Goal: Task Accomplishment & Management: Complete application form

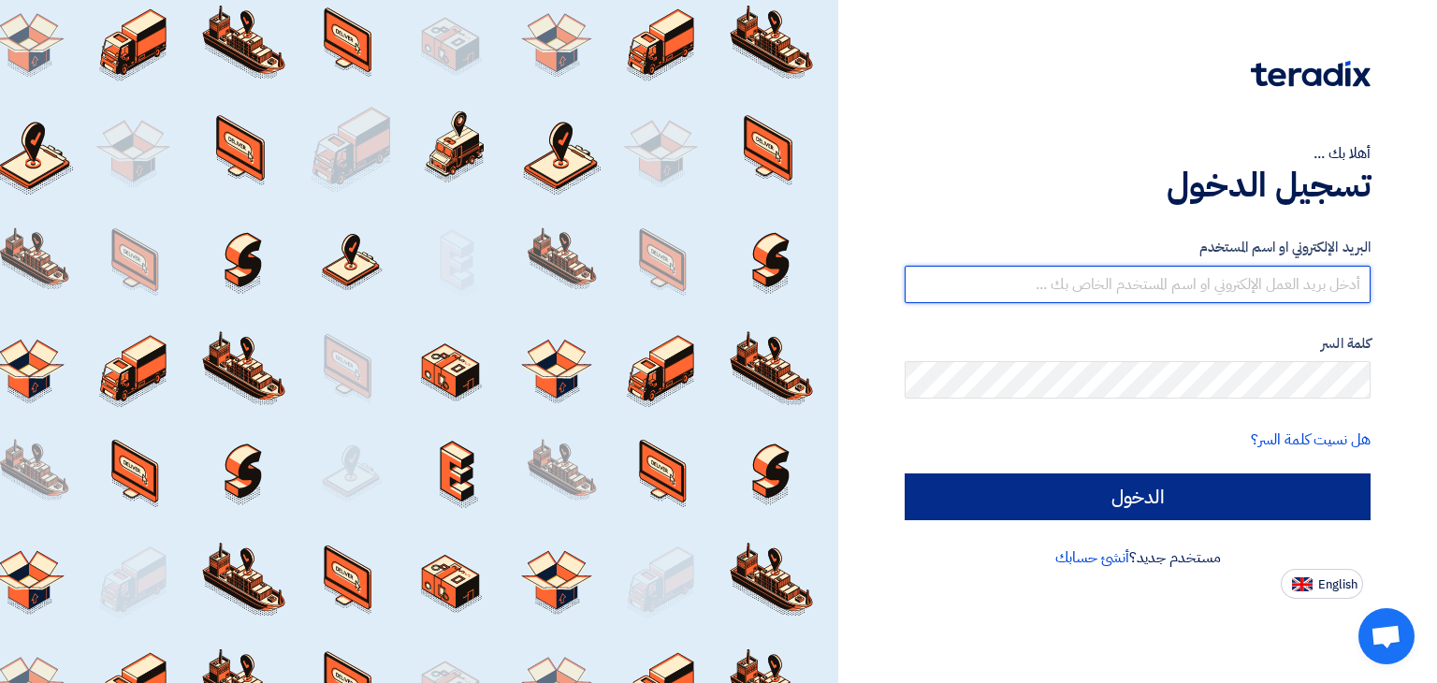
type input "[EMAIL_ADDRESS][DOMAIN_NAME]"
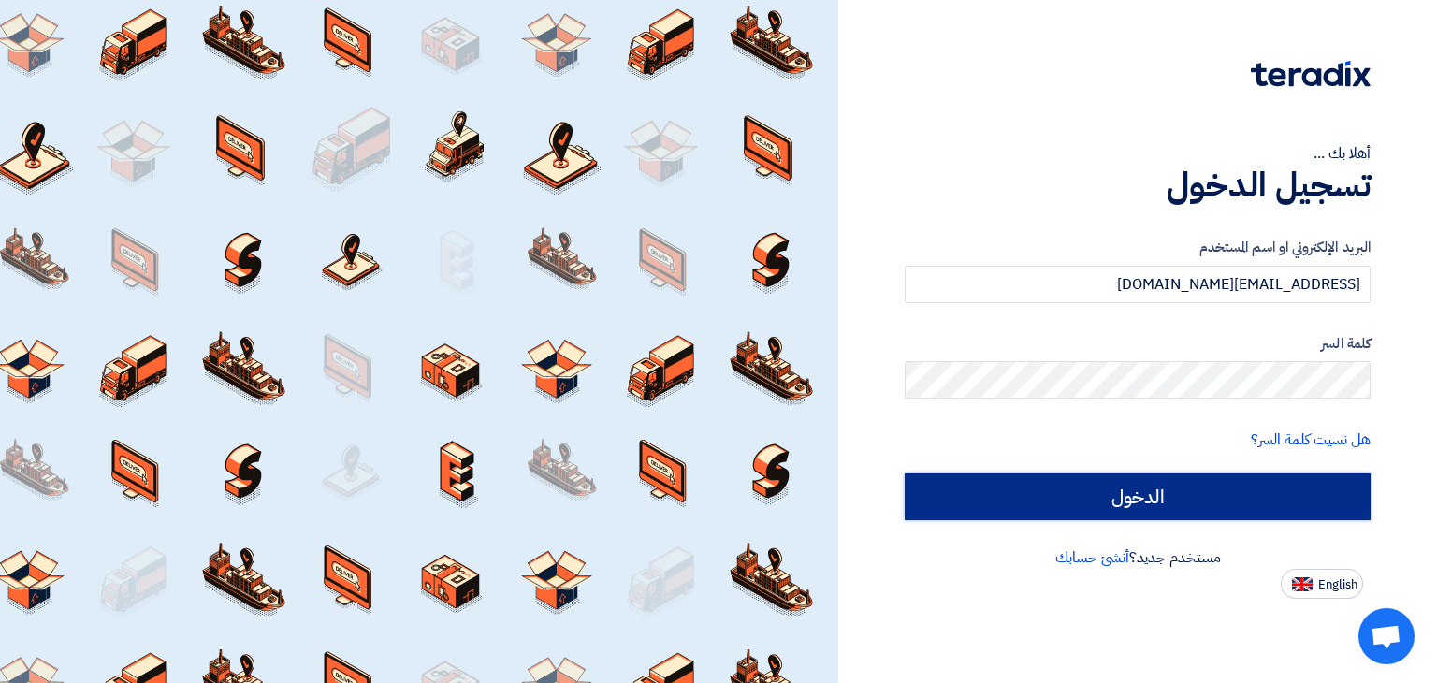
click at [1050, 482] on input "الدخول" at bounding box center [1138, 497] width 466 height 47
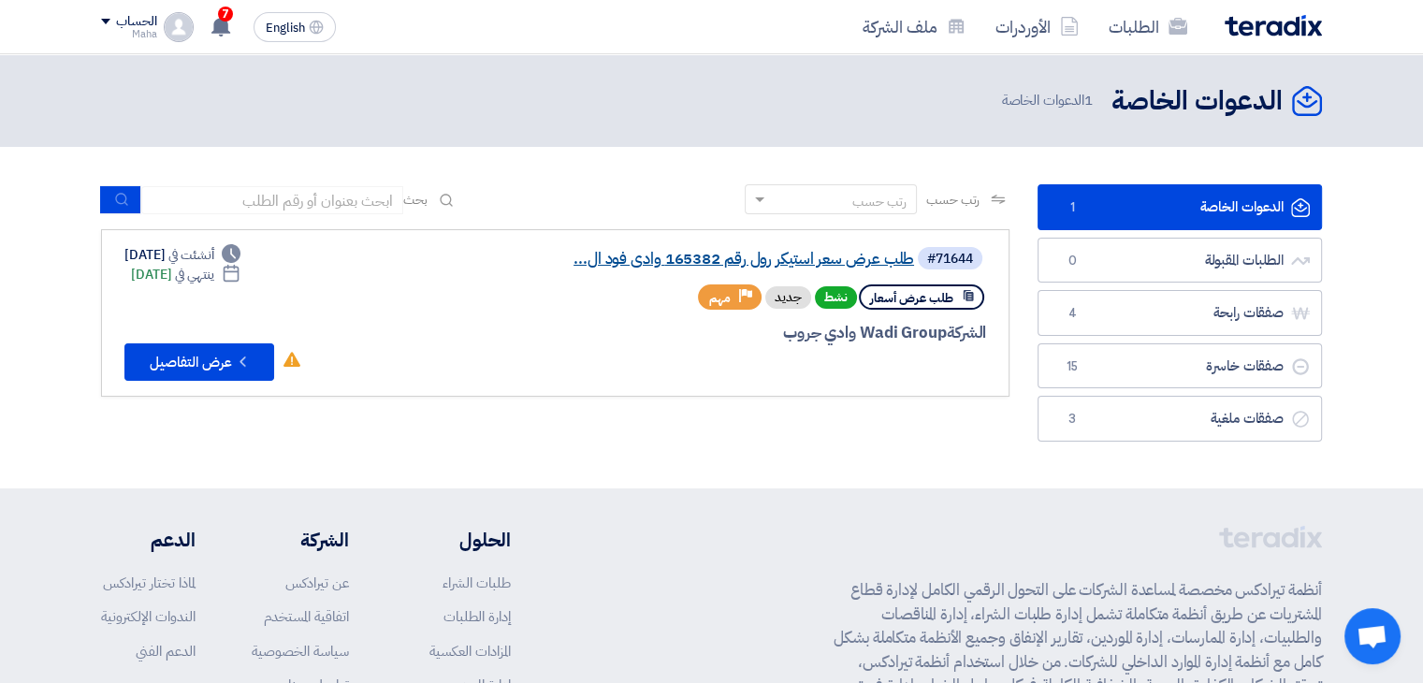
click at [605, 259] on link "طلب عرض سعر استيكر رول رقم 165382 وادى فود ال..." at bounding box center [727, 259] width 374 height 17
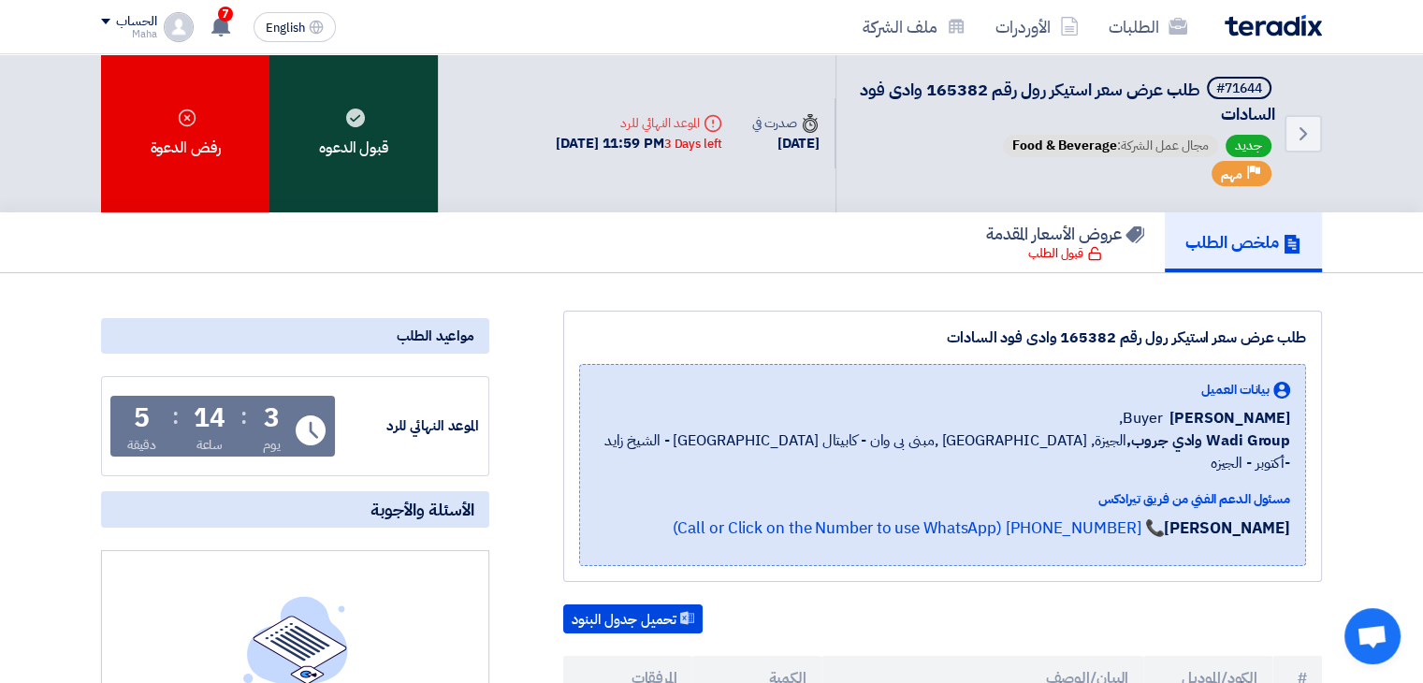
click at [369, 154] on div "قبول الدعوه" at bounding box center [354, 133] width 168 height 158
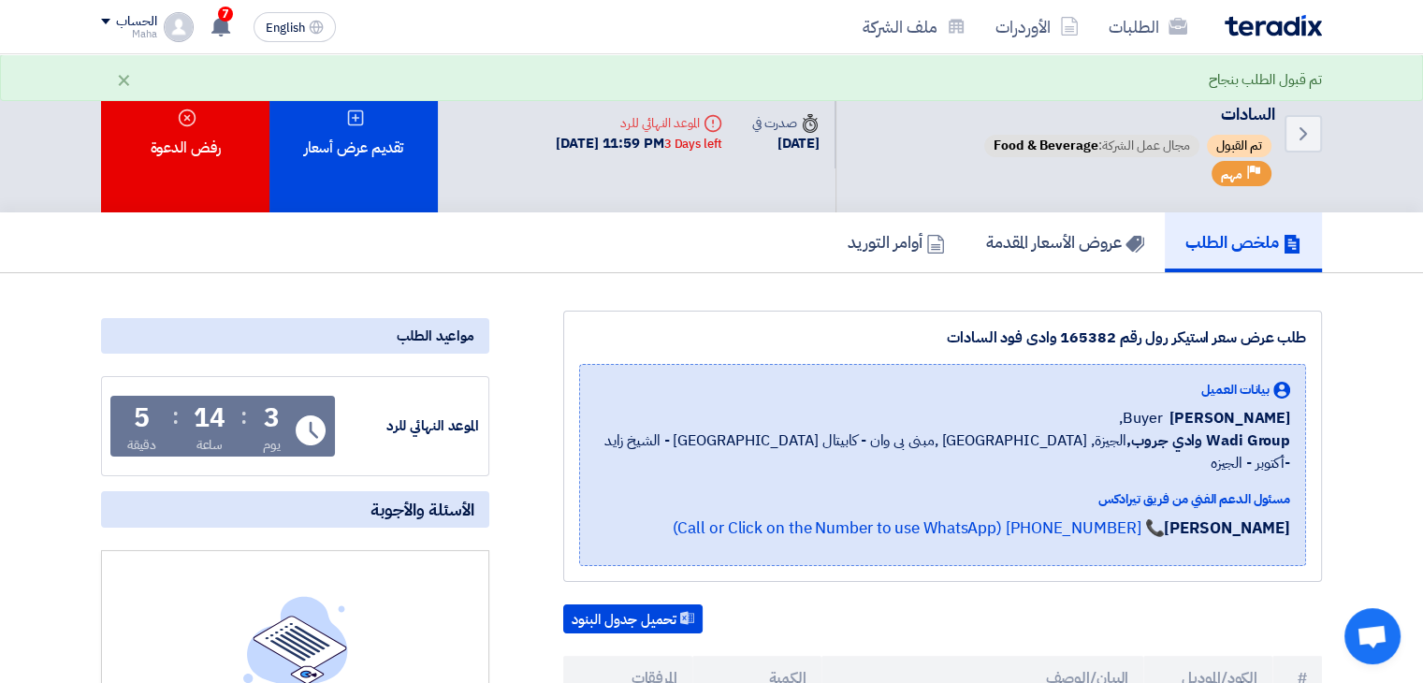
click at [369, 154] on div "تقديم عرض أسعار" at bounding box center [354, 133] width 168 height 158
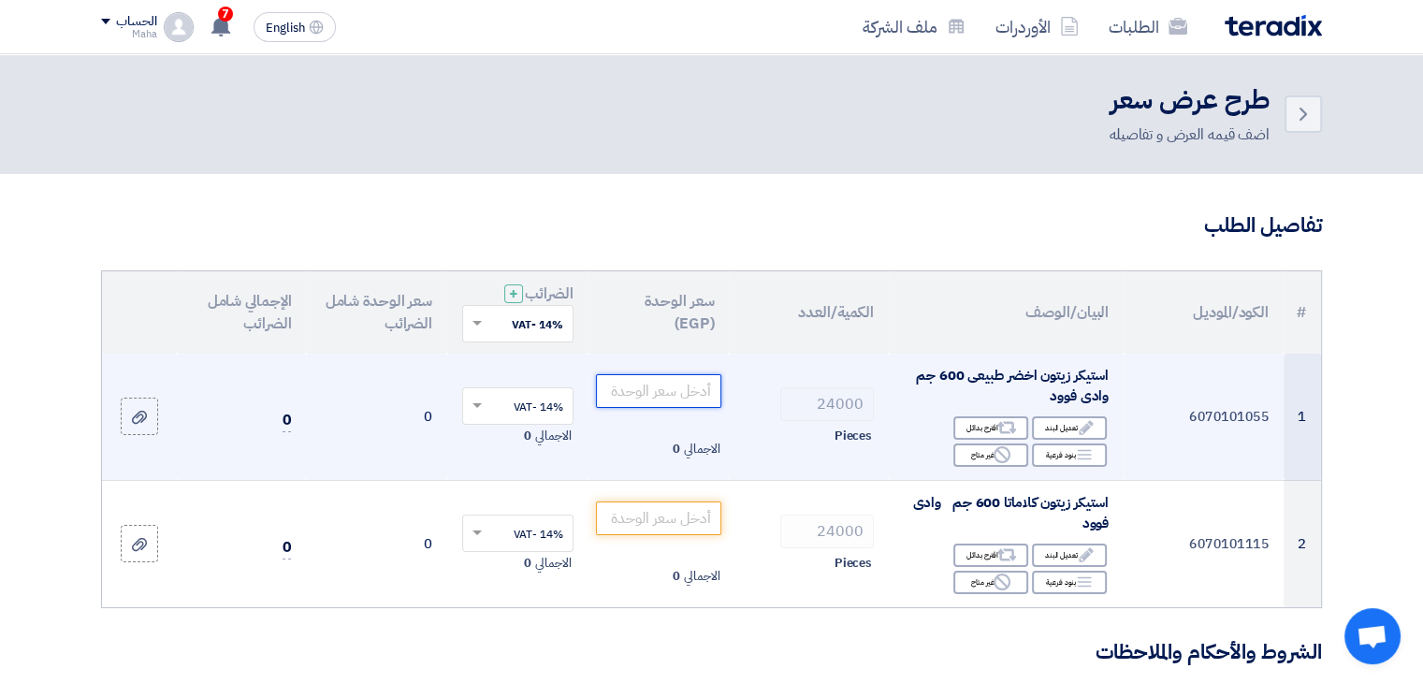
drag, startPoint x: 651, startPoint y: 407, endPoint x: 666, endPoint y: 392, distance: 21.2
click at [653, 407] on div at bounding box center [659, 391] width 126 height 34
click at [666, 392] on input "number" at bounding box center [659, 391] width 126 height 34
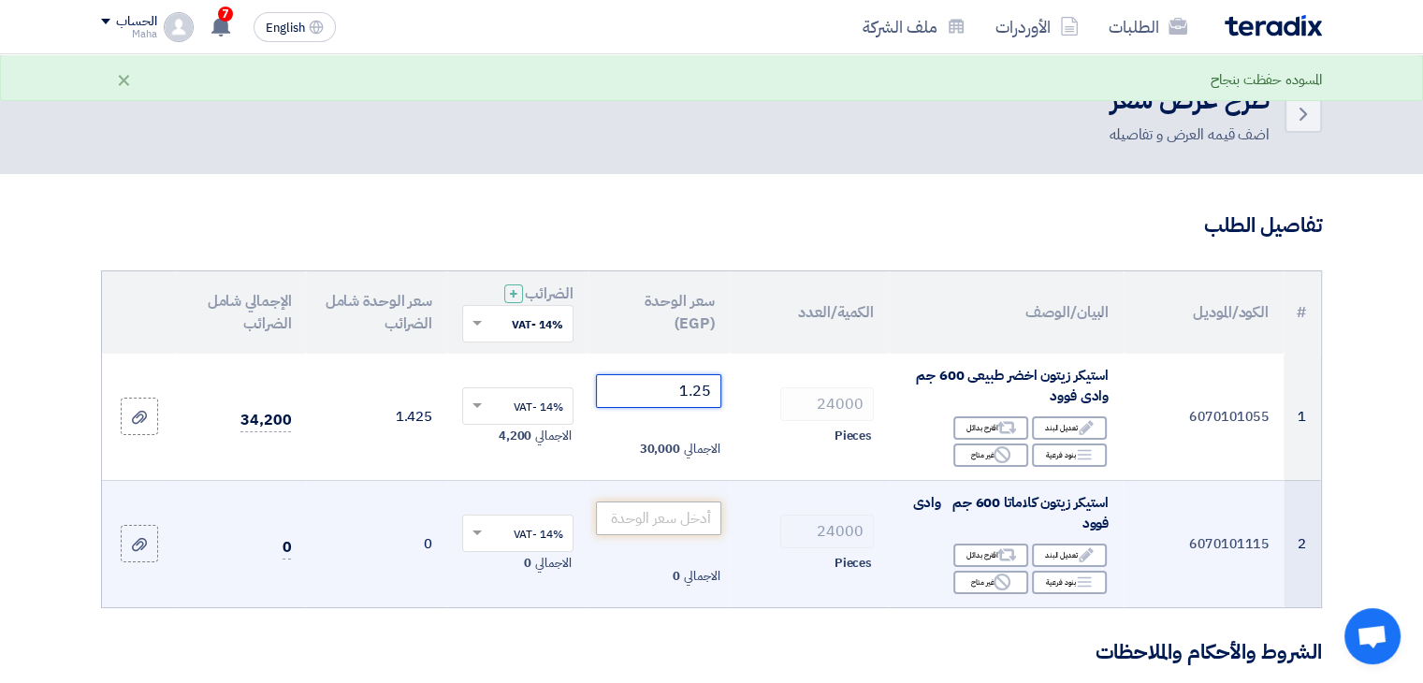
type input "1.25"
click at [693, 514] on input "number" at bounding box center [659, 519] width 126 height 34
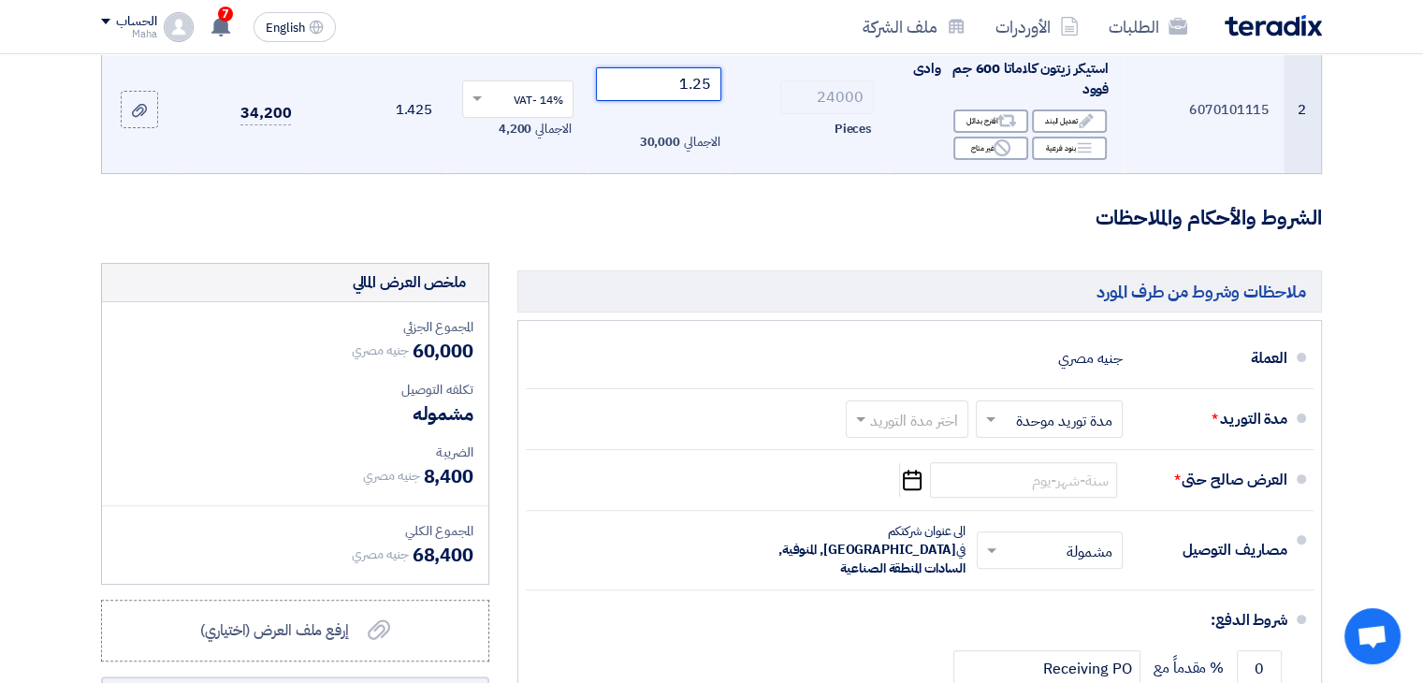
scroll to position [468, 0]
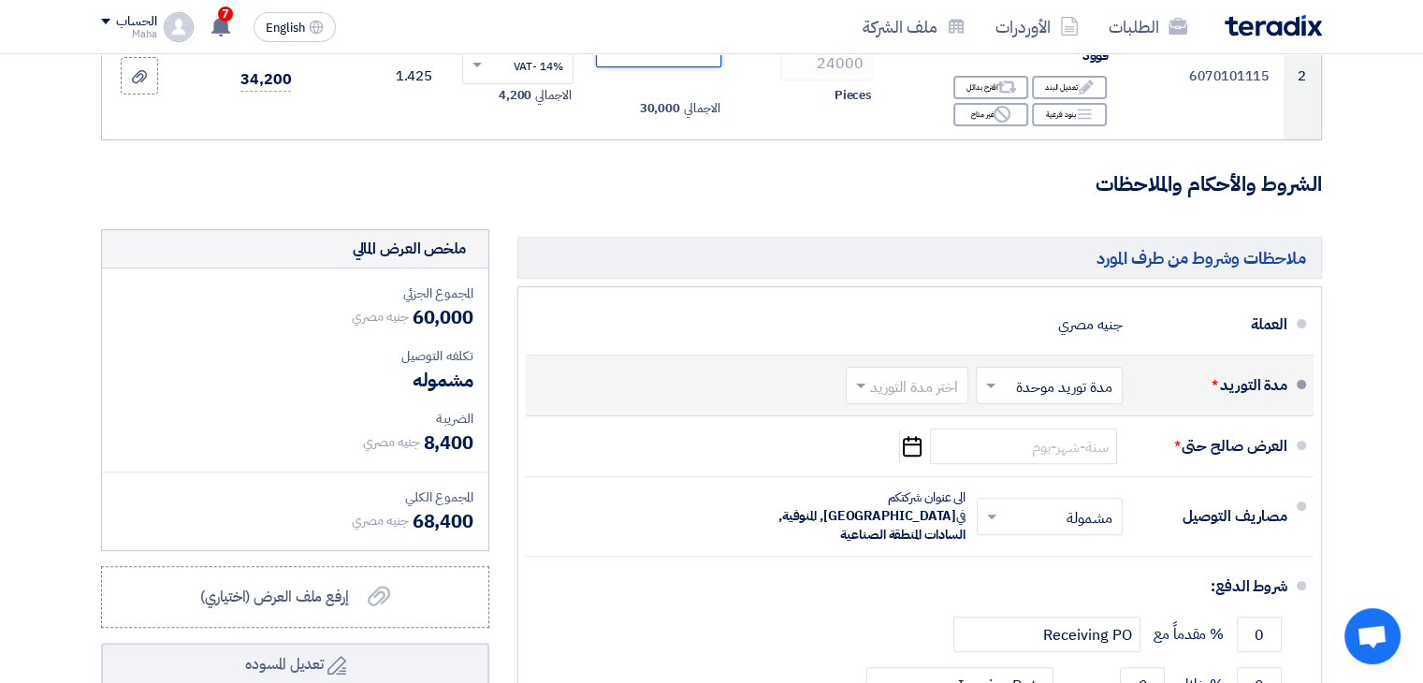
type input "1.25"
click at [989, 380] on span at bounding box center [988, 385] width 23 height 19
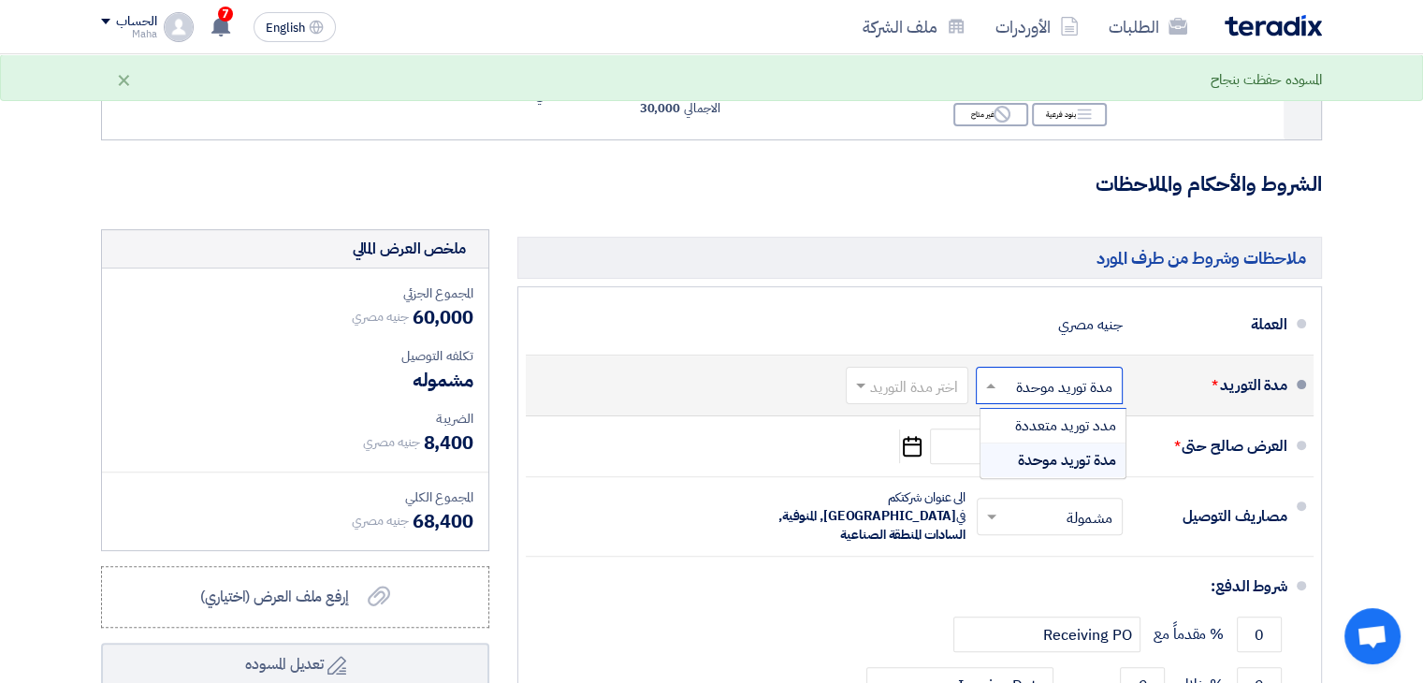
click at [1018, 458] on span "مدة توريد موحدة" at bounding box center [1067, 460] width 98 height 22
click at [861, 386] on span at bounding box center [860, 386] width 9 height 5
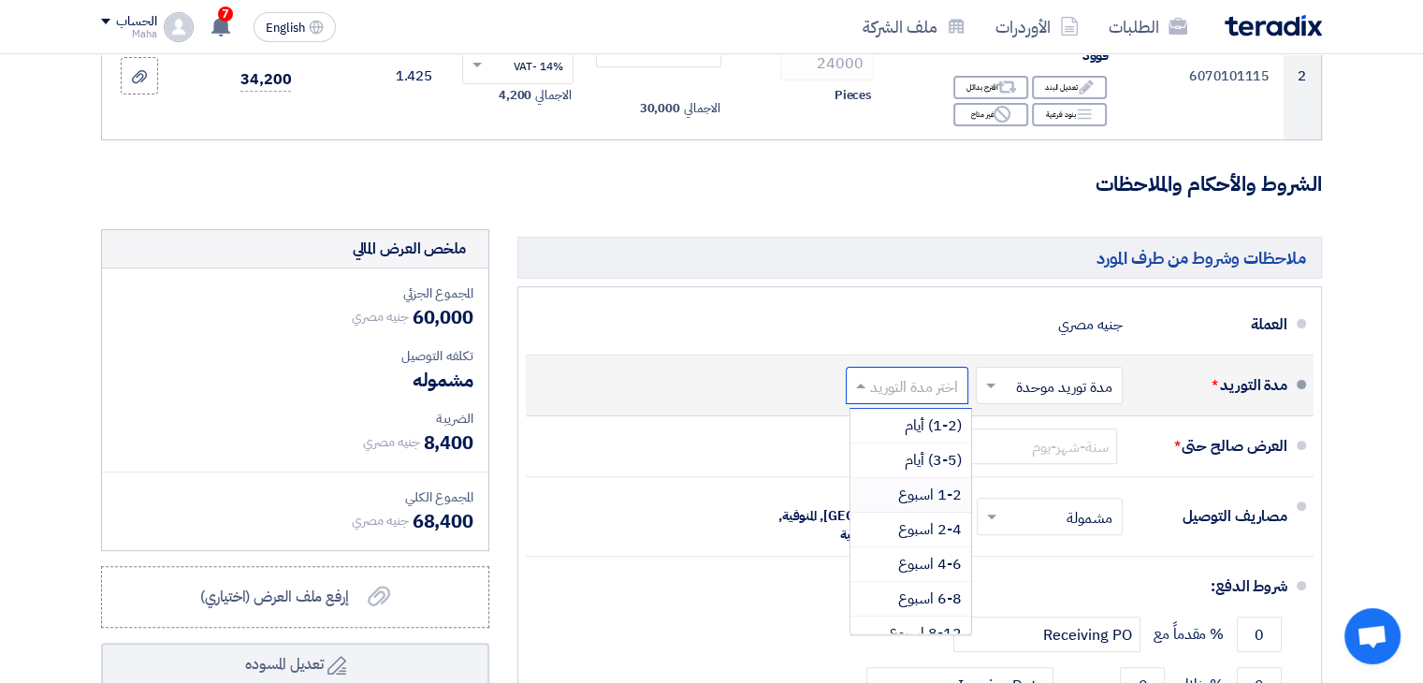
click at [924, 497] on span "1-2 اسبوع" at bounding box center [930, 495] width 64 height 22
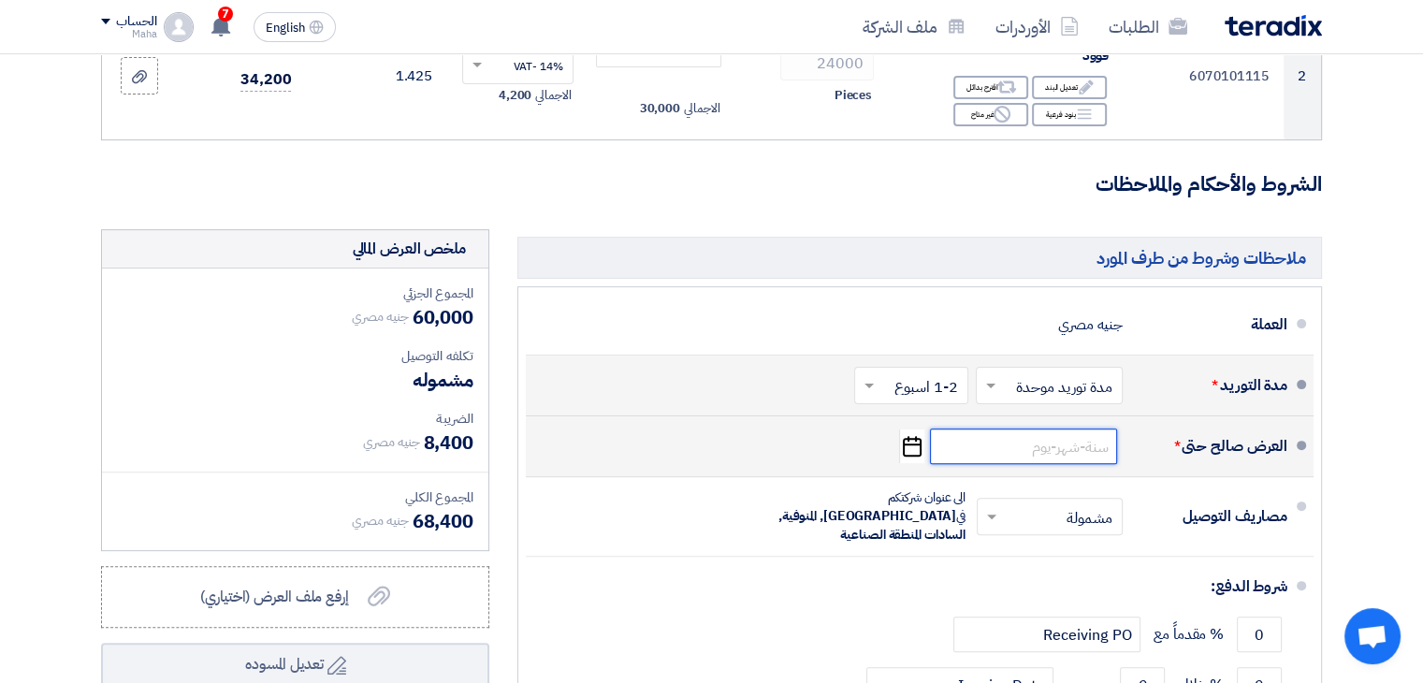
click at [1093, 443] on input at bounding box center [1023, 447] width 187 height 36
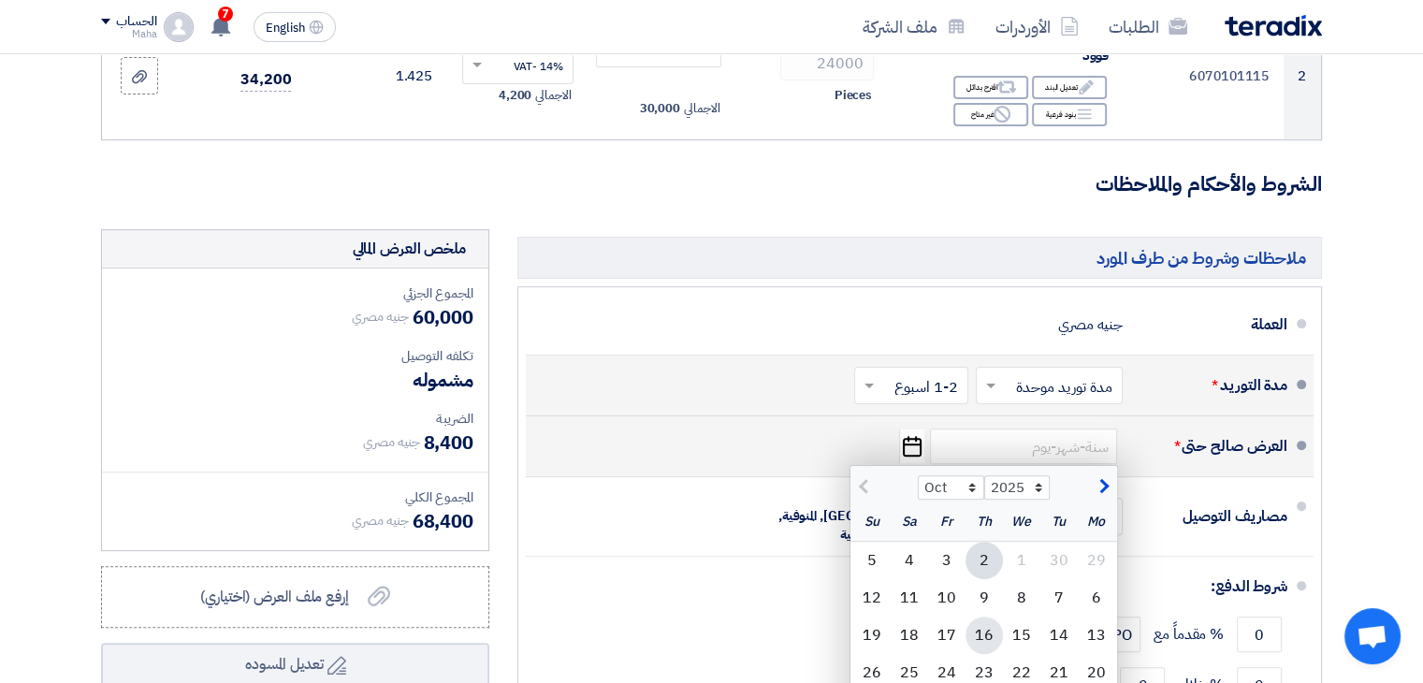
click at [986, 634] on div "16" at bounding box center [984, 635] width 37 height 37
type input "[DATE]"
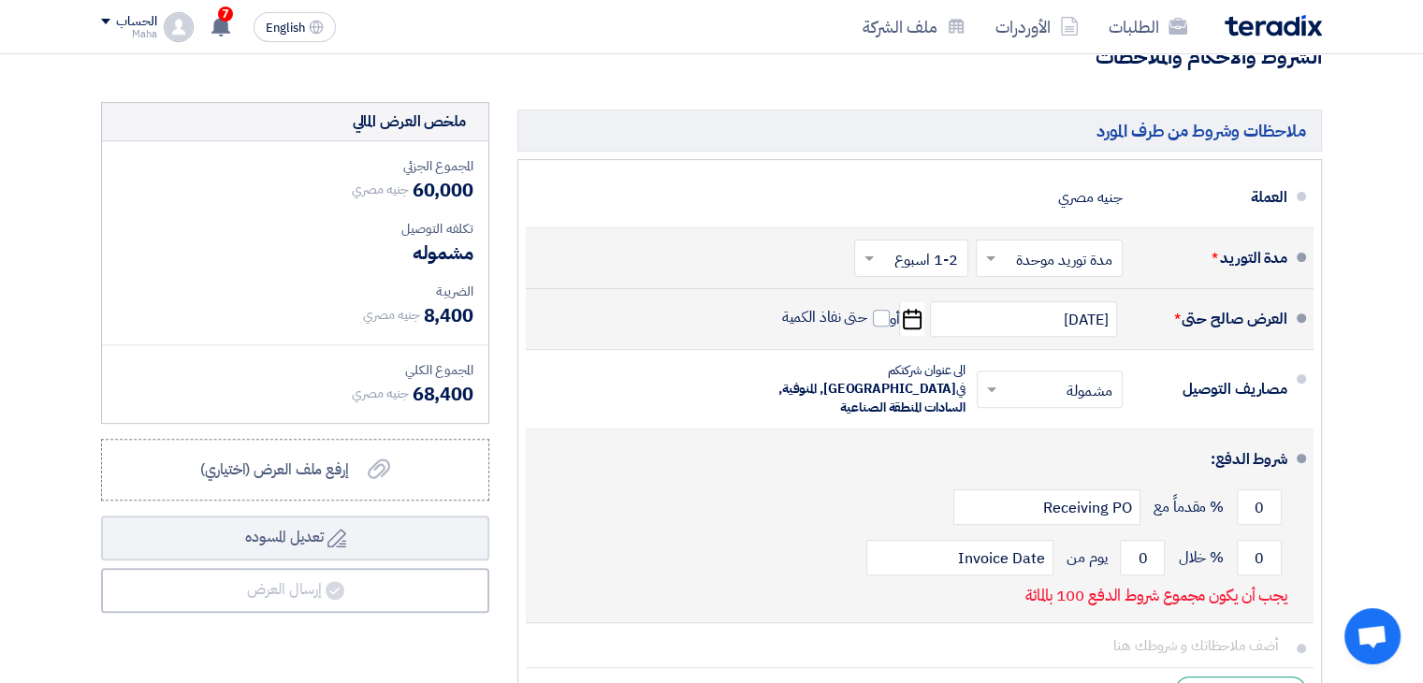
scroll to position [655, 0]
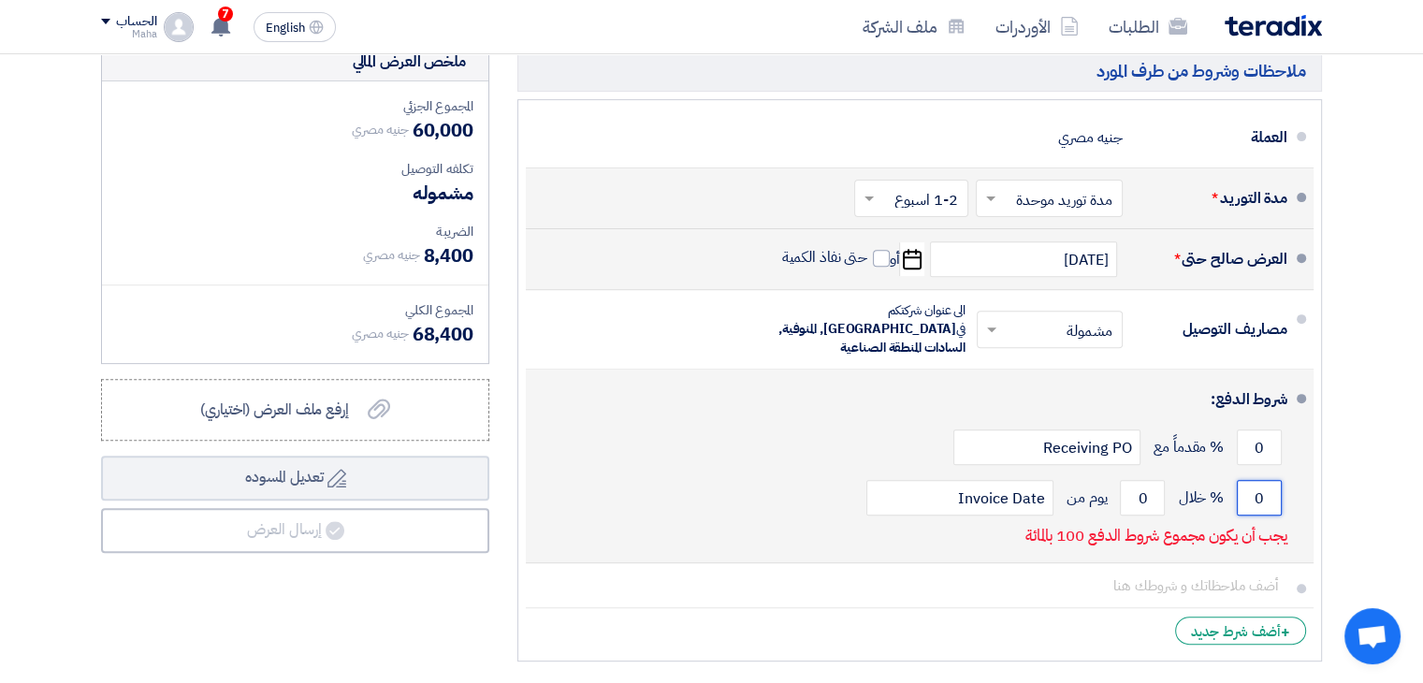
click at [1254, 488] on input "0" at bounding box center [1259, 498] width 45 height 36
click at [1260, 480] on input "0" at bounding box center [1259, 498] width 45 height 36
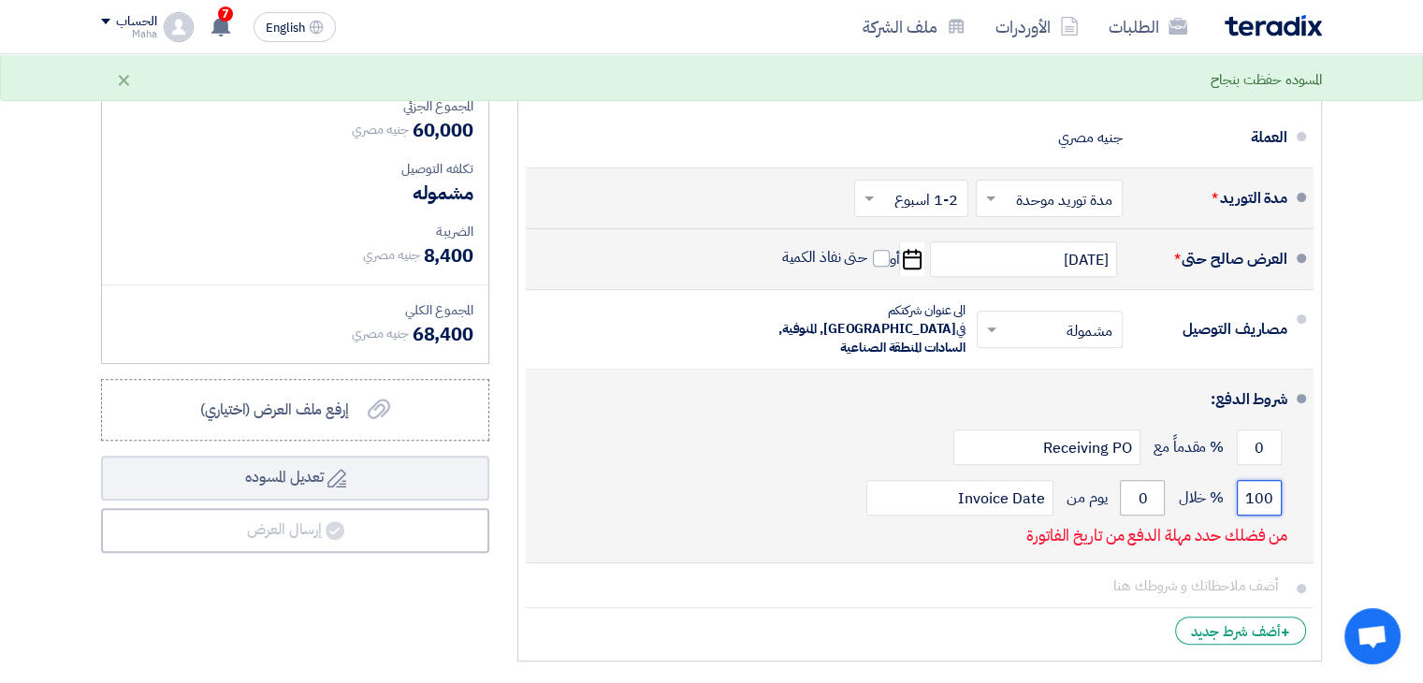
type input "100"
click at [1144, 480] on input "0" at bounding box center [1142, 498] width 45 height 36
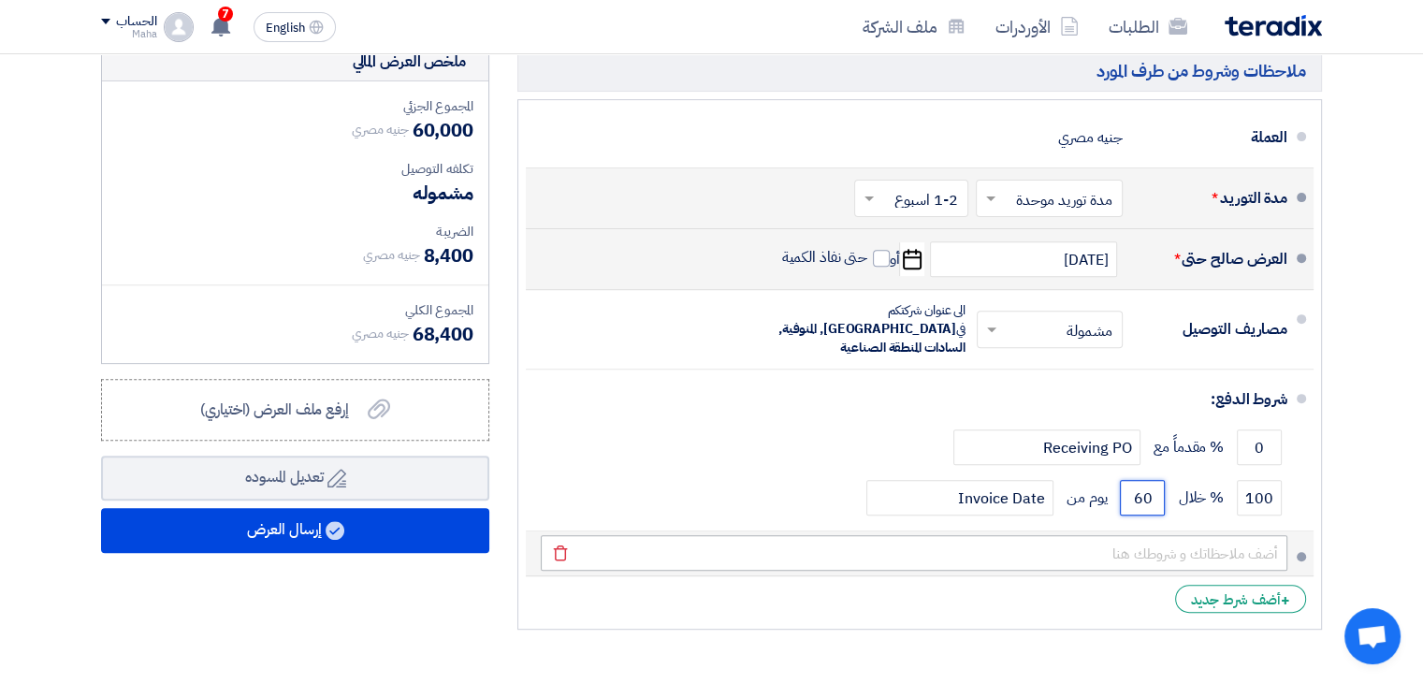
type input "60"
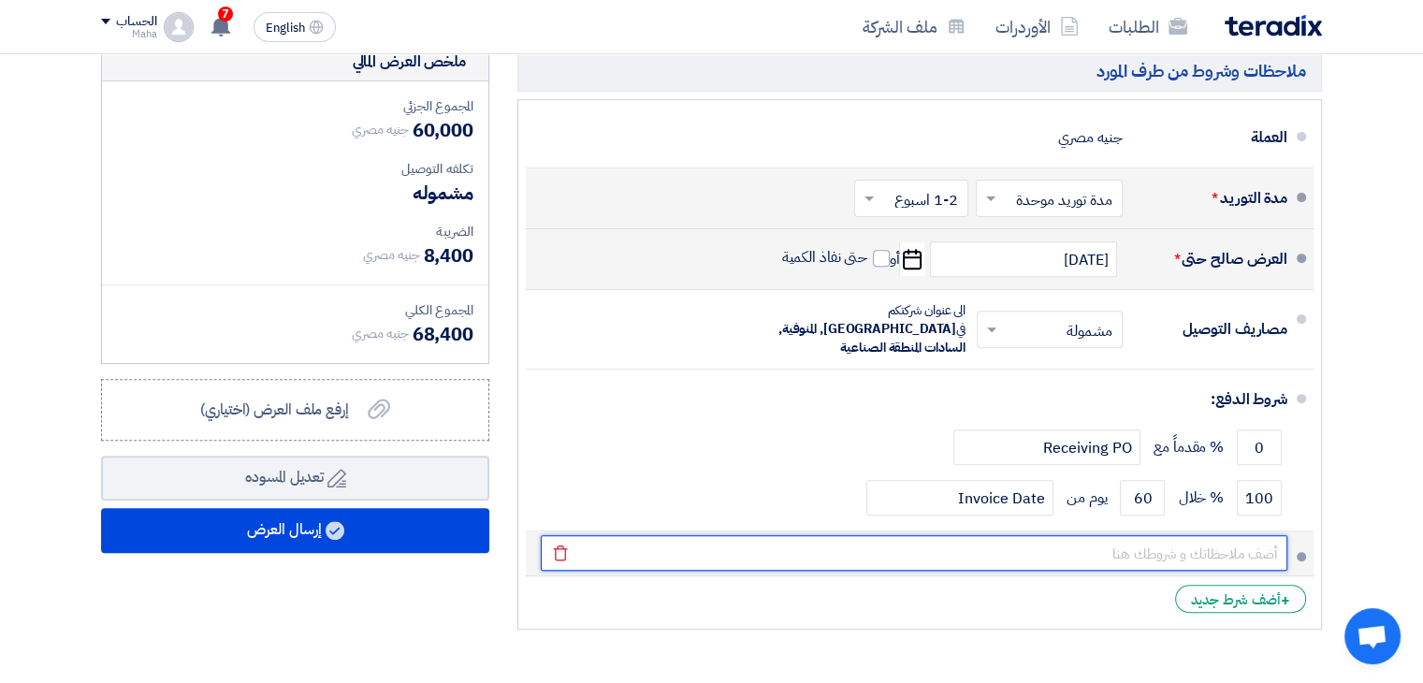
click at [1179, 537] on input "text" at bounding box center [914, 553] width 747 height 36
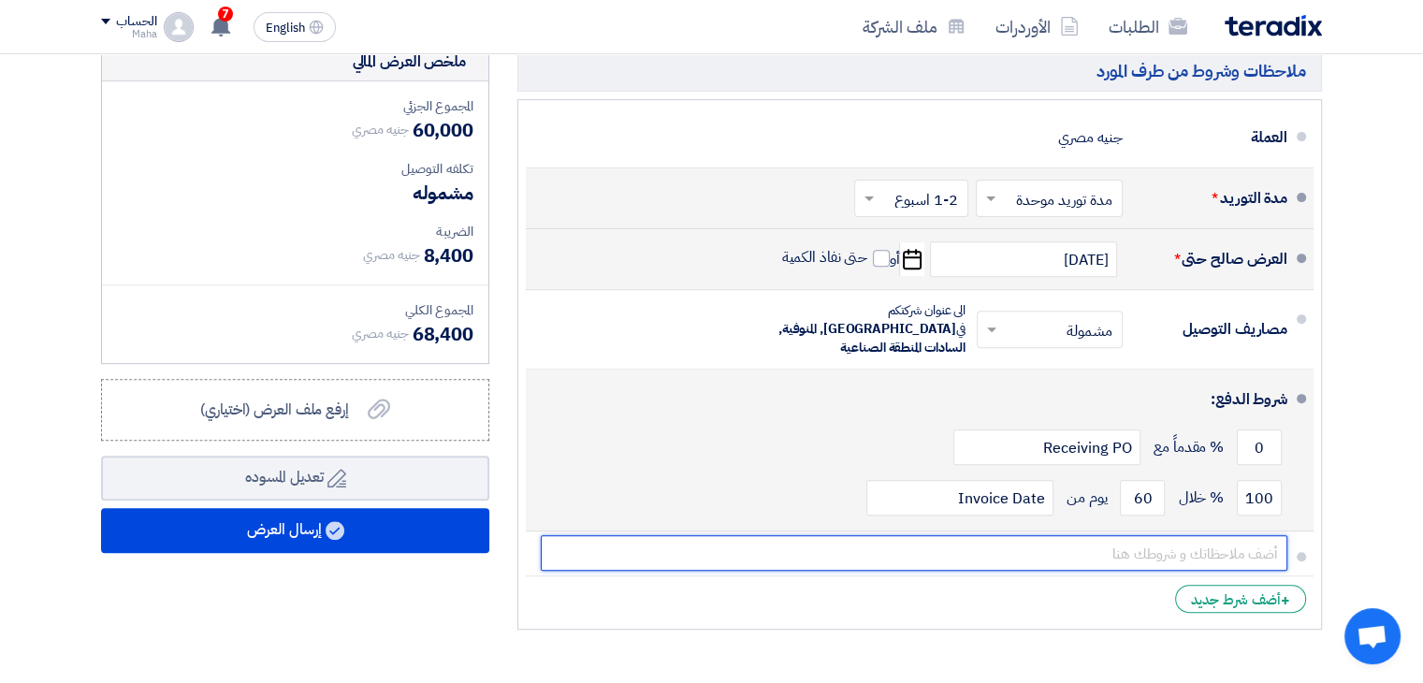
type input "هام جدا : تم التسعير على اساس ان الخامة ورق فقط بدون اى اضافات"
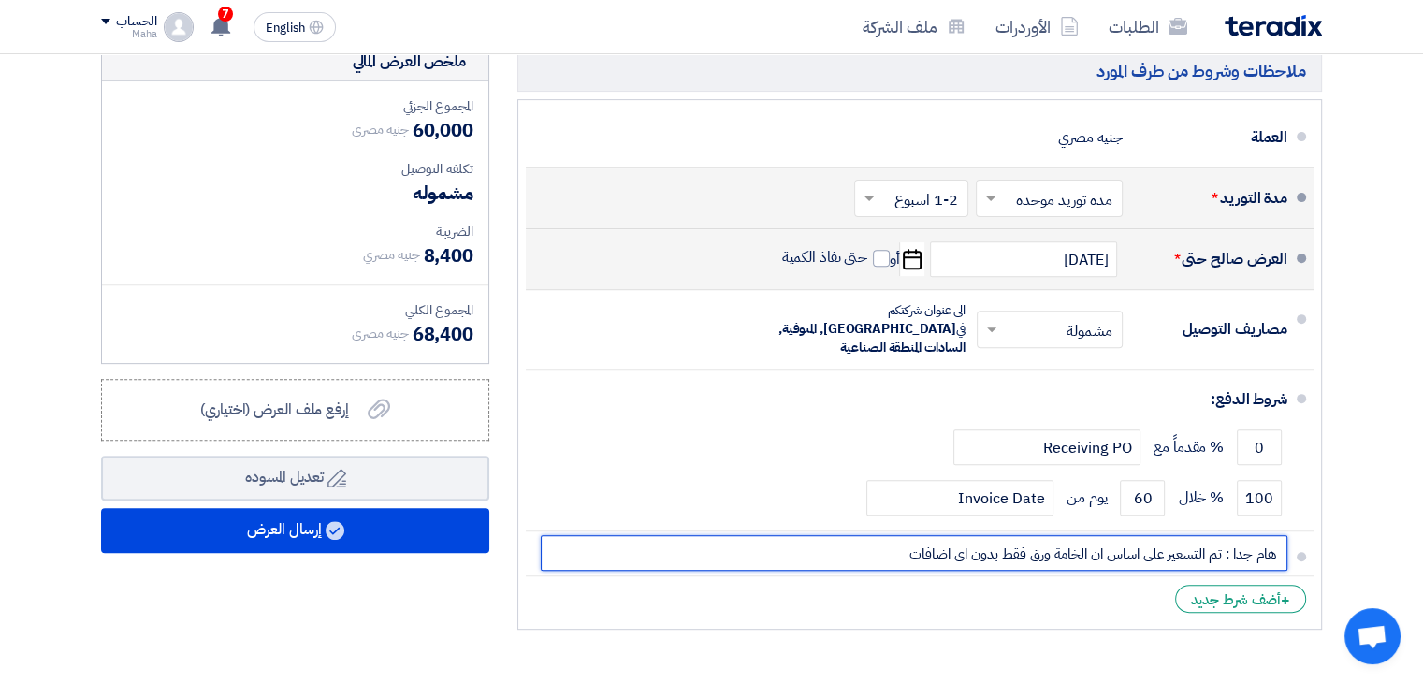
click at [101, 456] on button "Draft تعديل المسوده" at bounding box center [295, 478] width 388 height 45
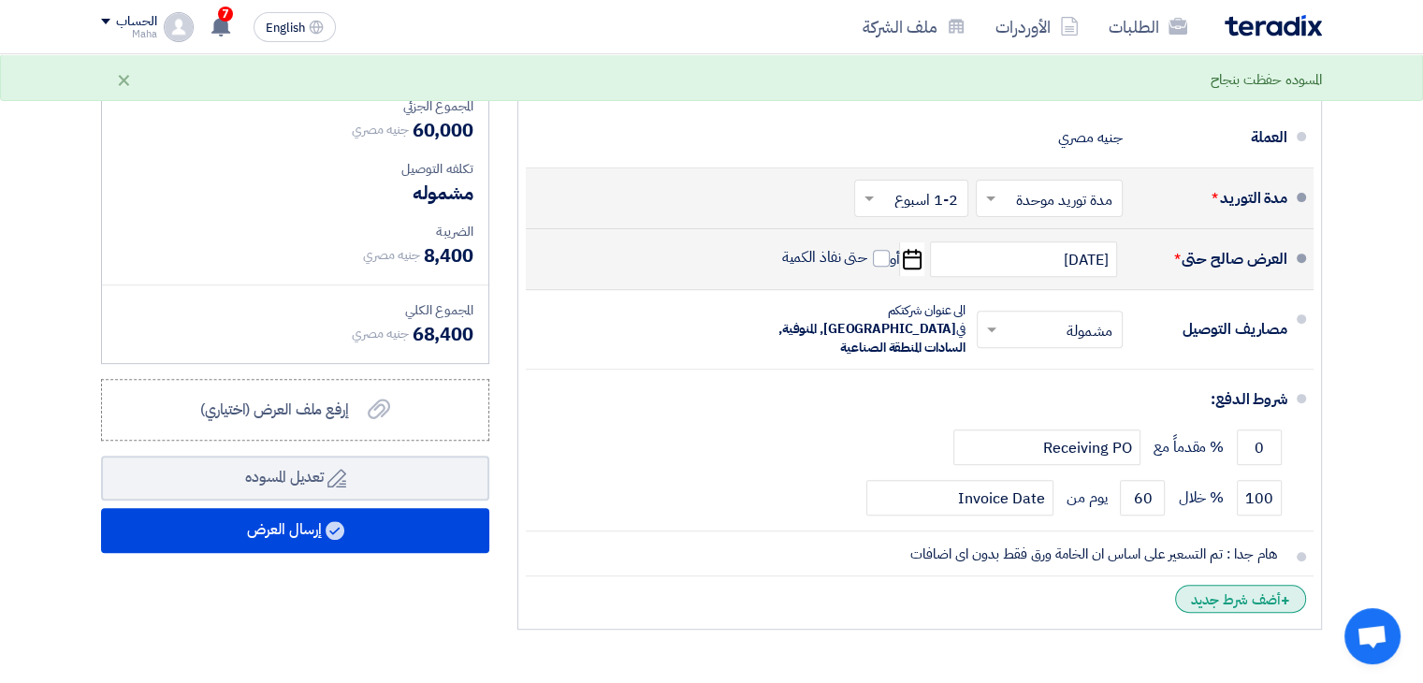
click at [1220, 585] on div "+ أضف شرط جديد" at bounding box center [1240, 599] width 131 height 28
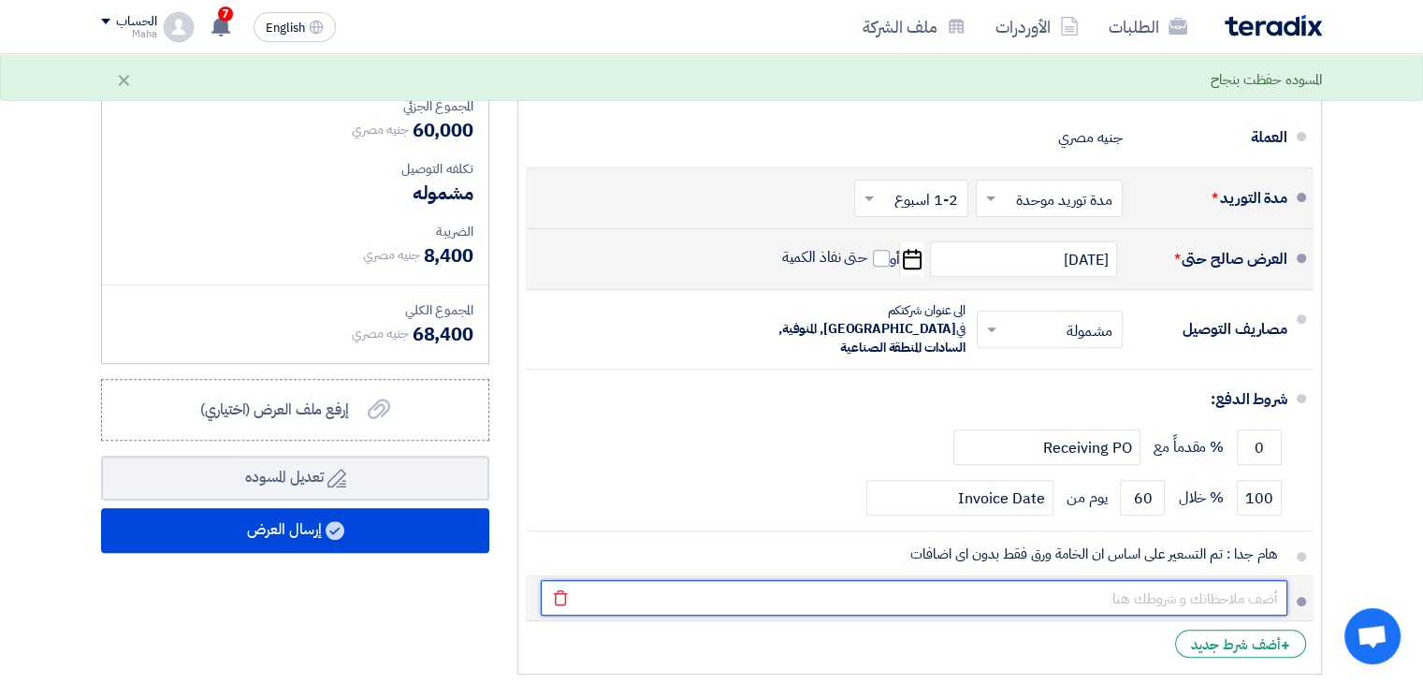
click at [1178, 580] on input "text" at bounding box center [914, 598] width 747 height 36
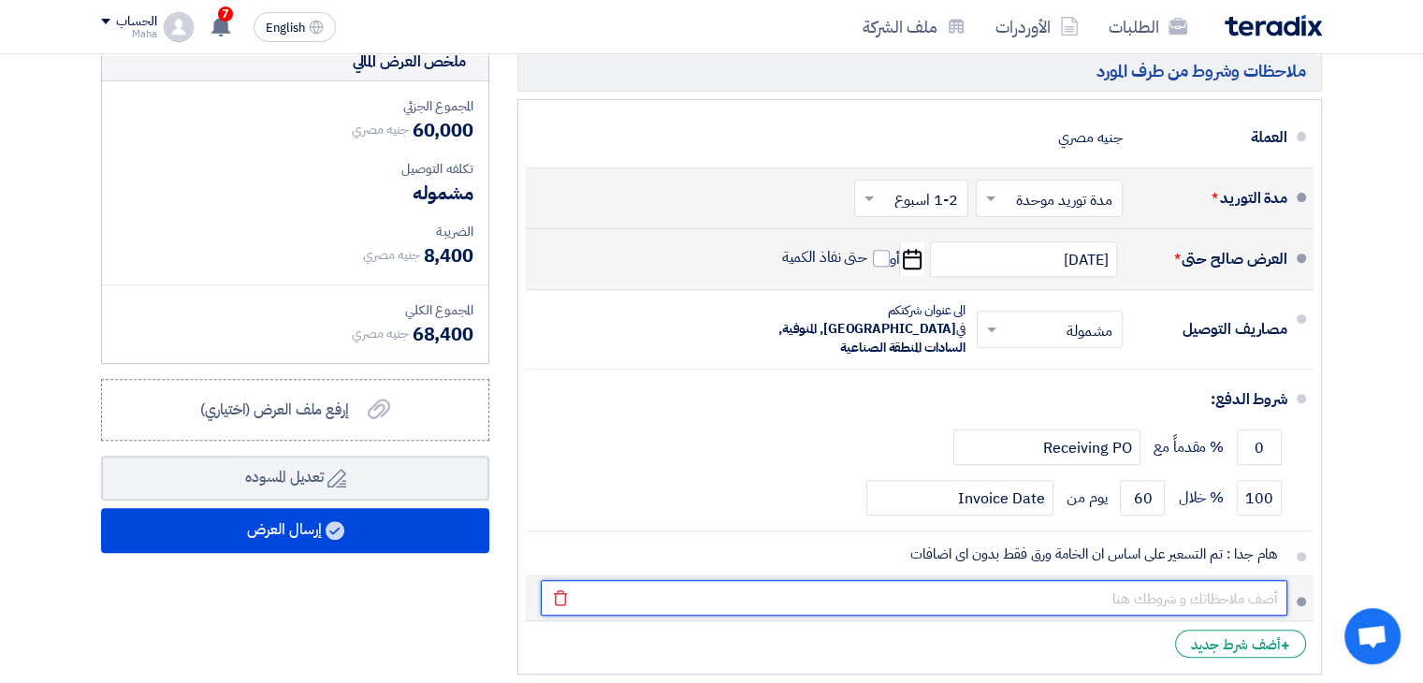
type input "فى حالة السكينة خارجية سوف يضاف على مدة التوريد السابق ذكرها 10 ايام عمل"
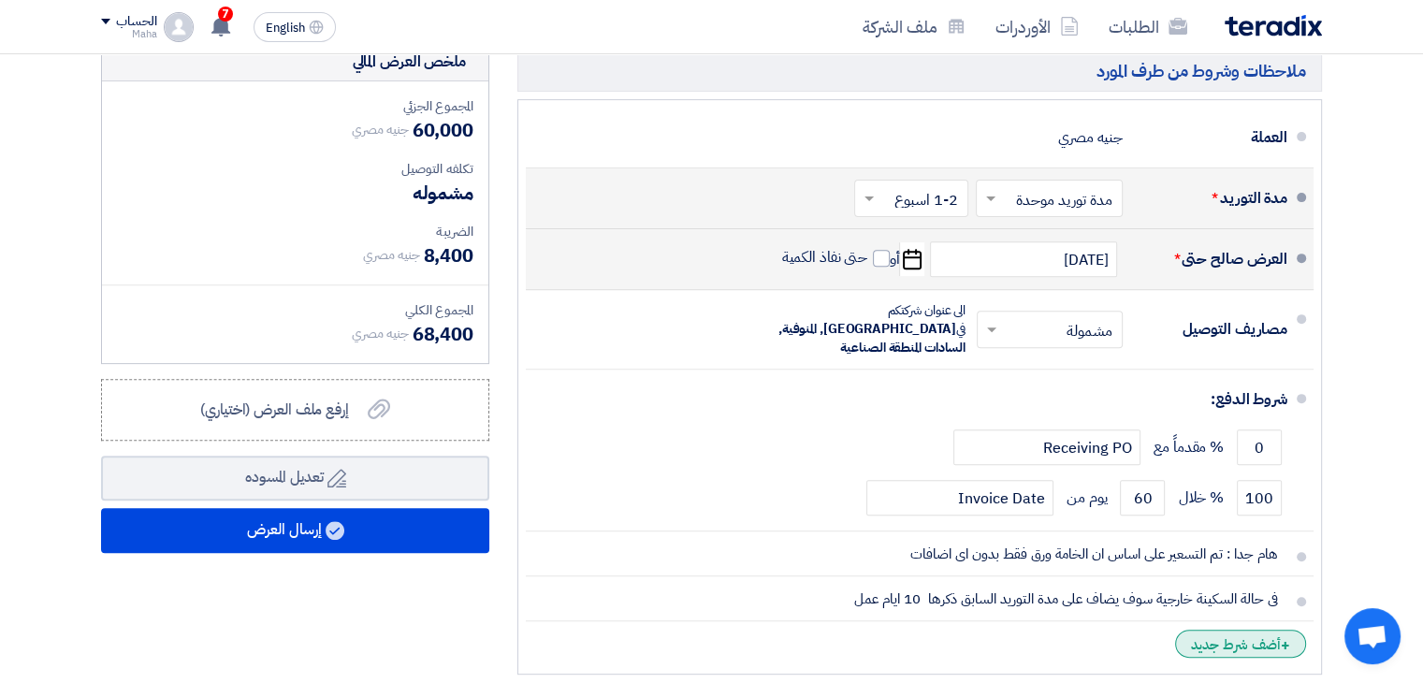
click at [1208, 630] on div "+ أضف شرط جديد" at bounding box center [1240, 644] width 131 height 28
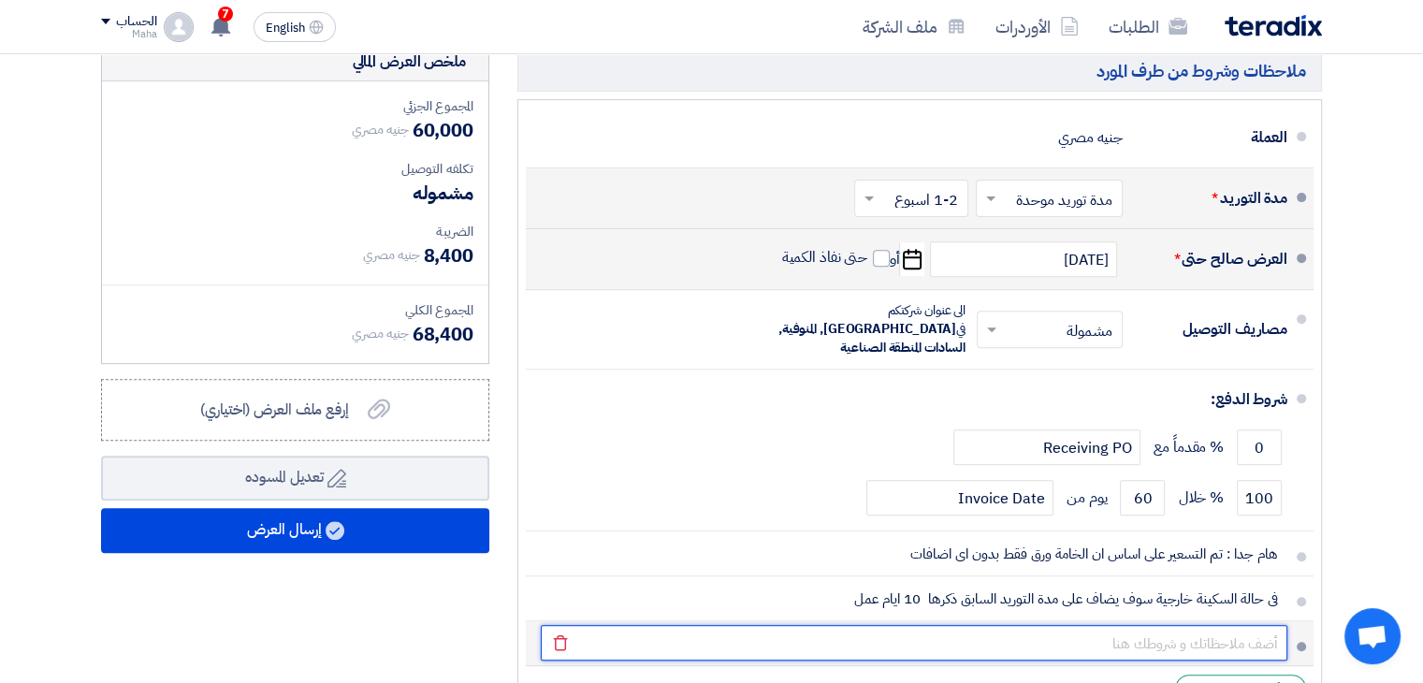
click at [1180, 625] on input "text" at bounding box center [914, 643] width 747 height 36
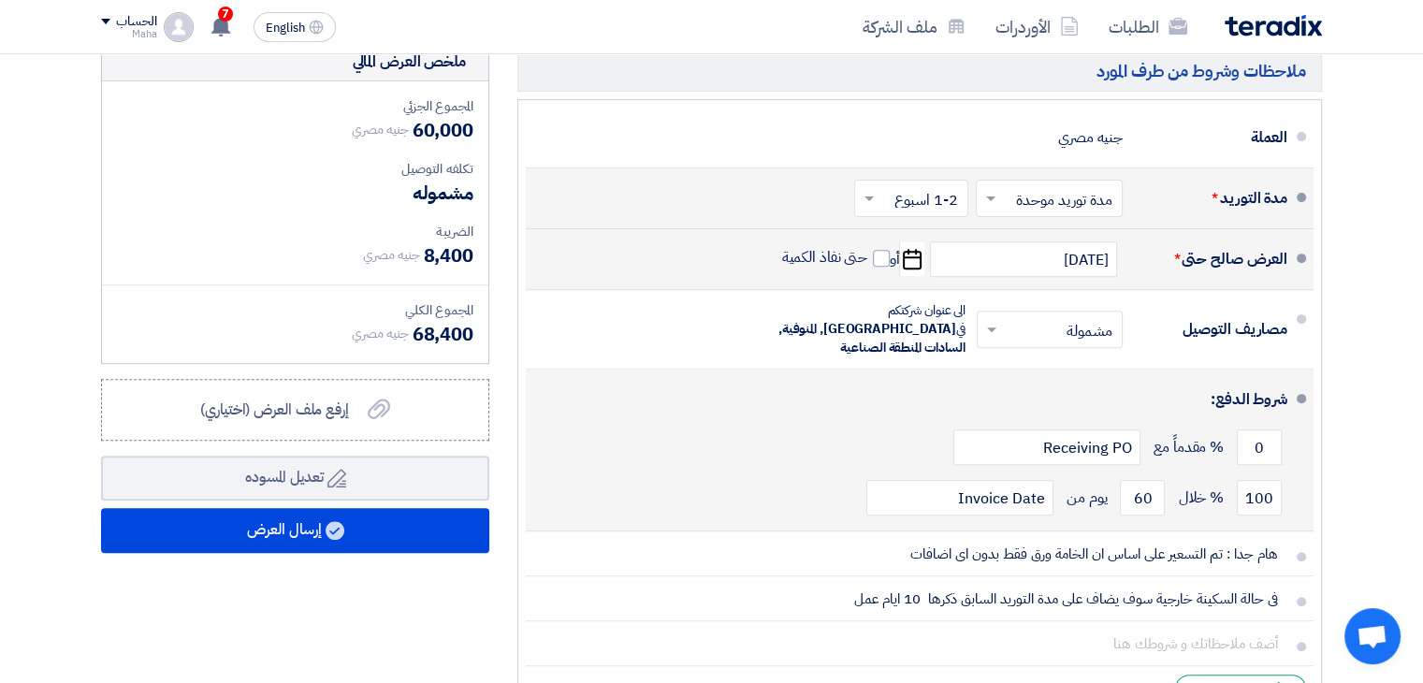
click at [636, 379] on div "شروط الدفع:" at bounding box center [922, 399] width 732 height 45
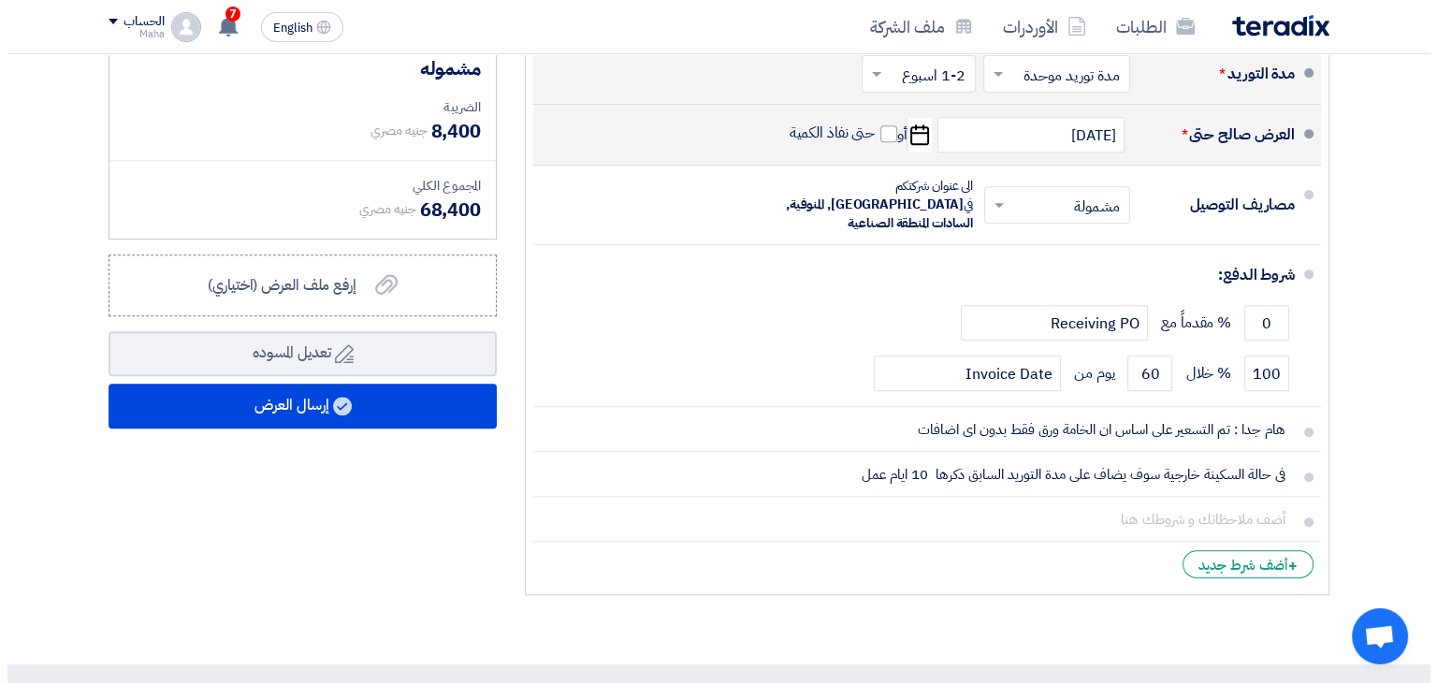
scroll to position [749, 0]
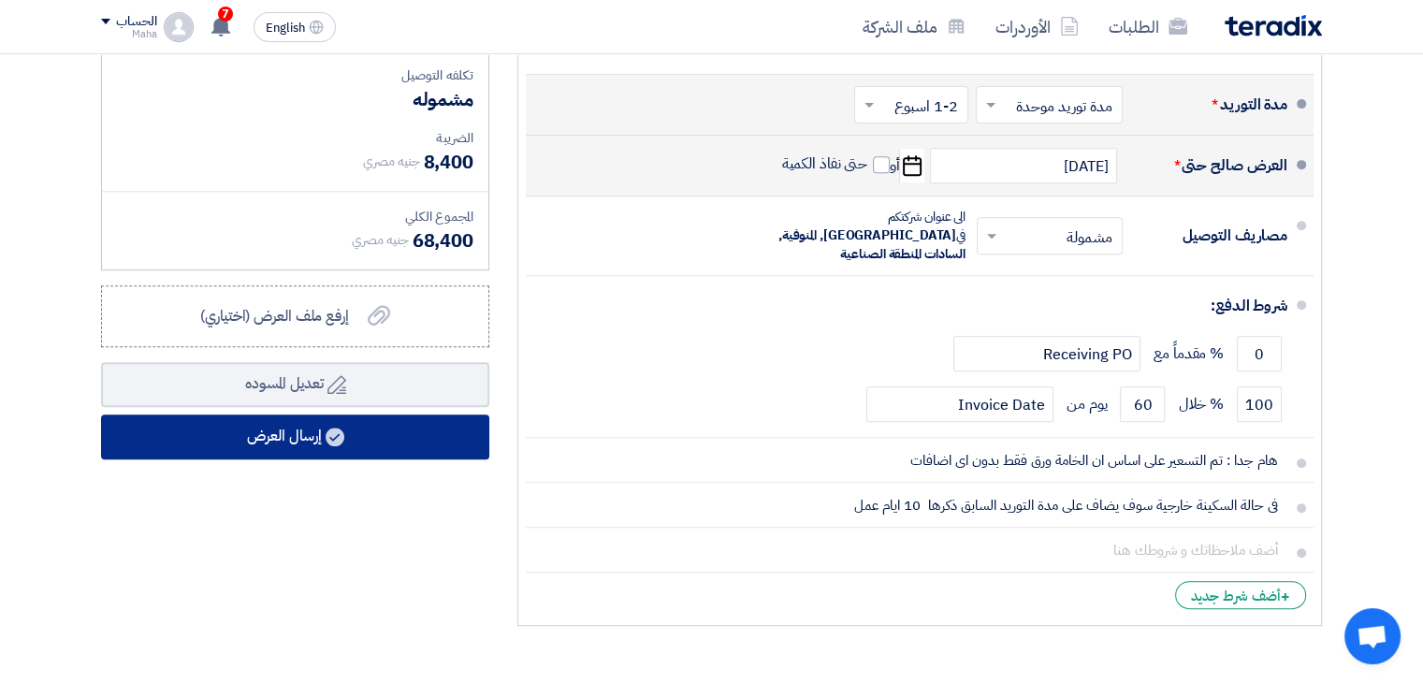
click at [259, 429] on button "إرسال العرض" at bounding box center [295, 437] width 388 height 45
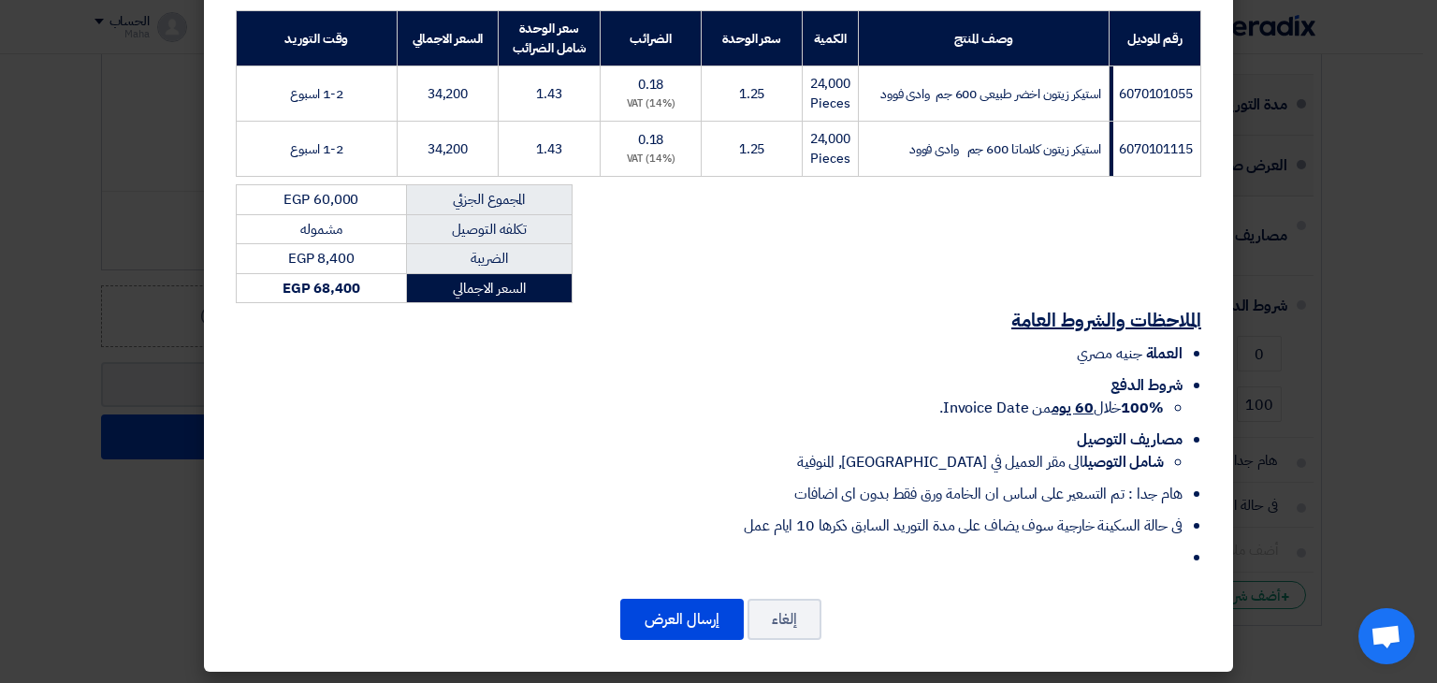
scroll to position [292, 0]
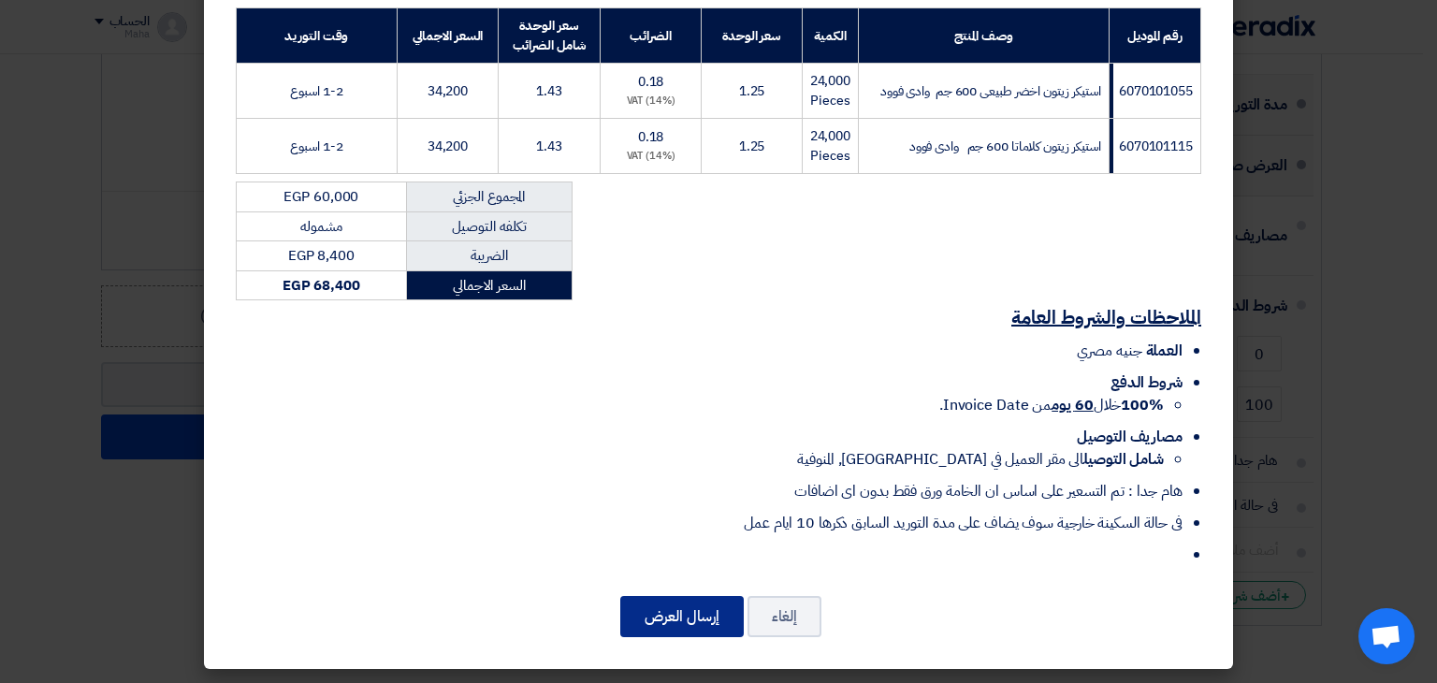
click at [684, 624] on button "إرسال العرض" at bounding box center [682, 616] width 124 height 41
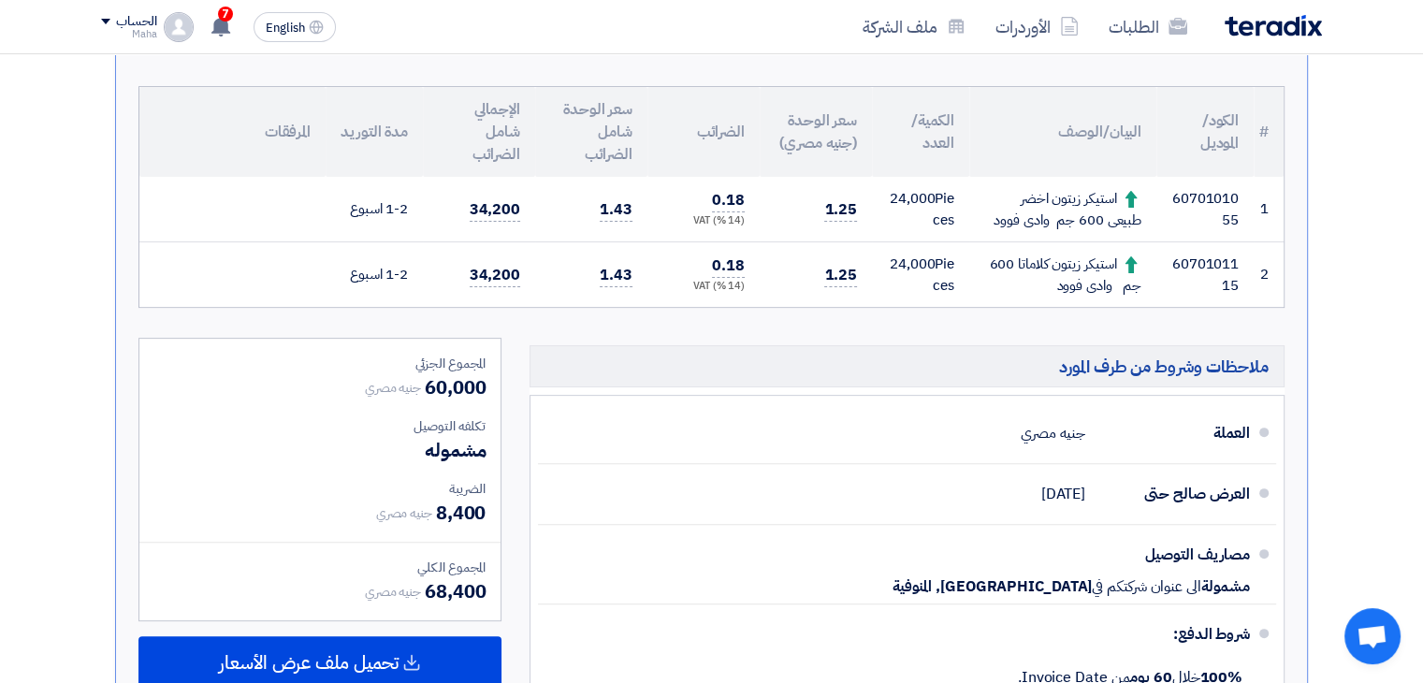
scroll to position [505, 0]
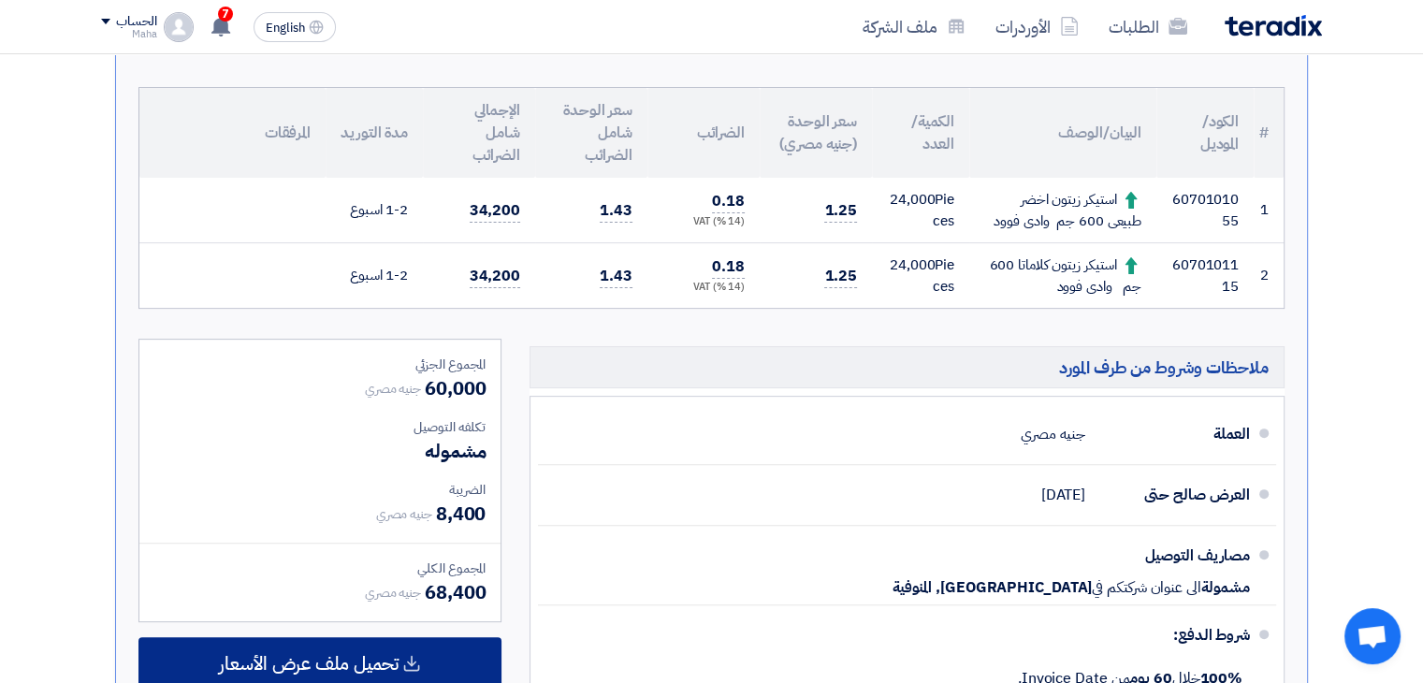
click at [356, 662] on span "تحميل ملف عرض الأسعار" at bounding box center [309, 663] width 180 height 17
click at [415, 655] on icon at bounding box center [411, 663] width 19 height 19
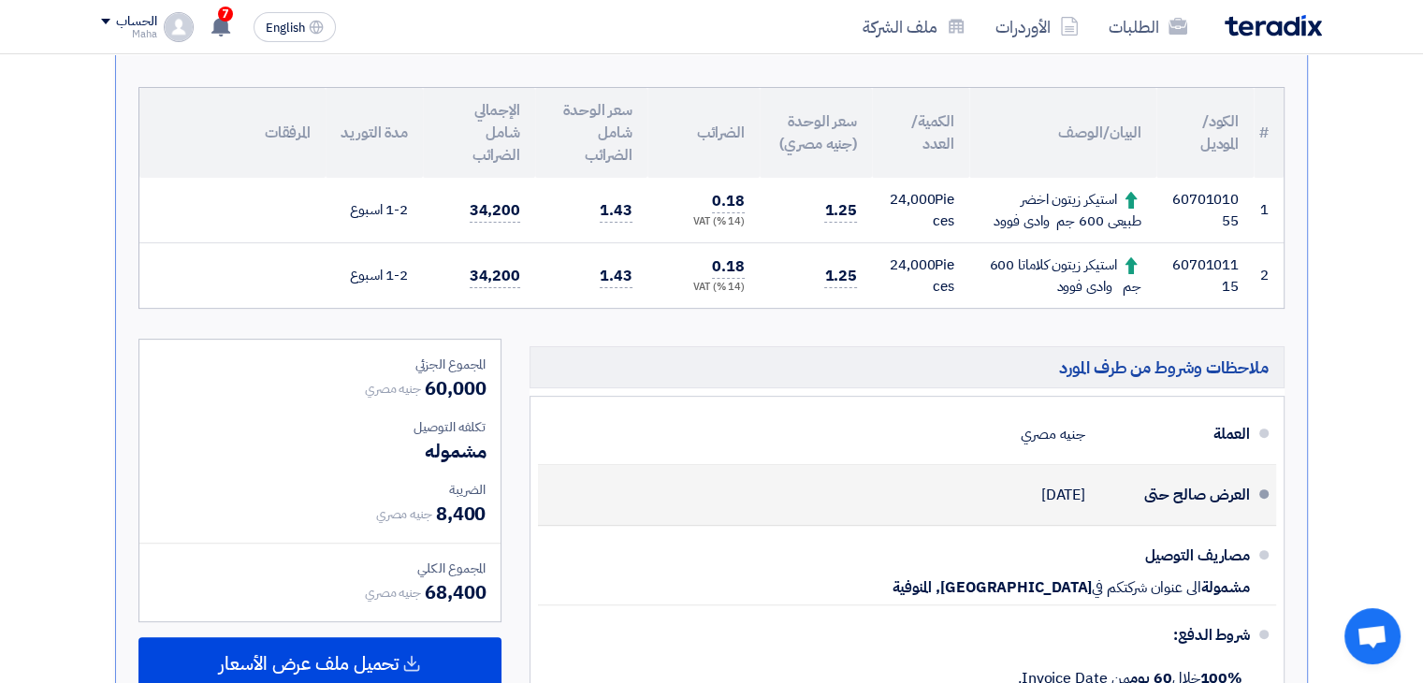
scroll to position [599, 0]
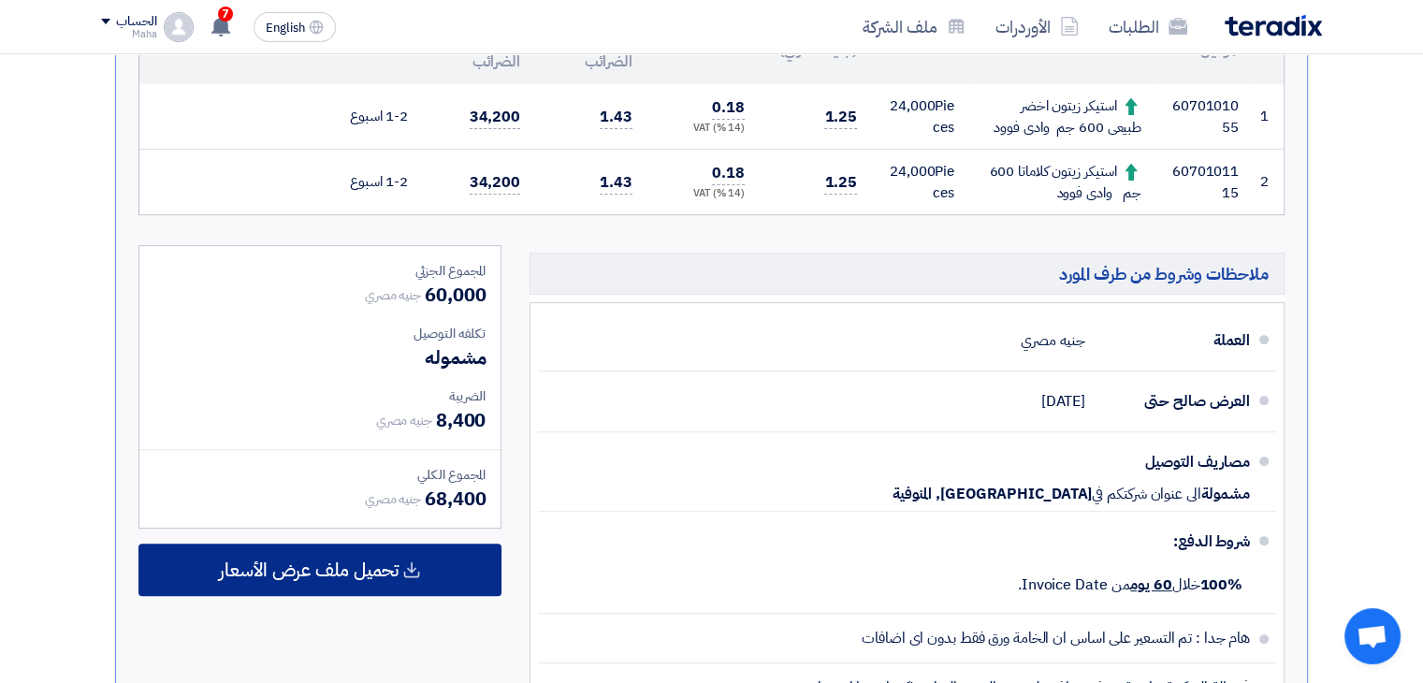
click at [382, 561] on span "تحميل ملف عرض الأسعار" at bounding box center [309, 569] width 180 height 17
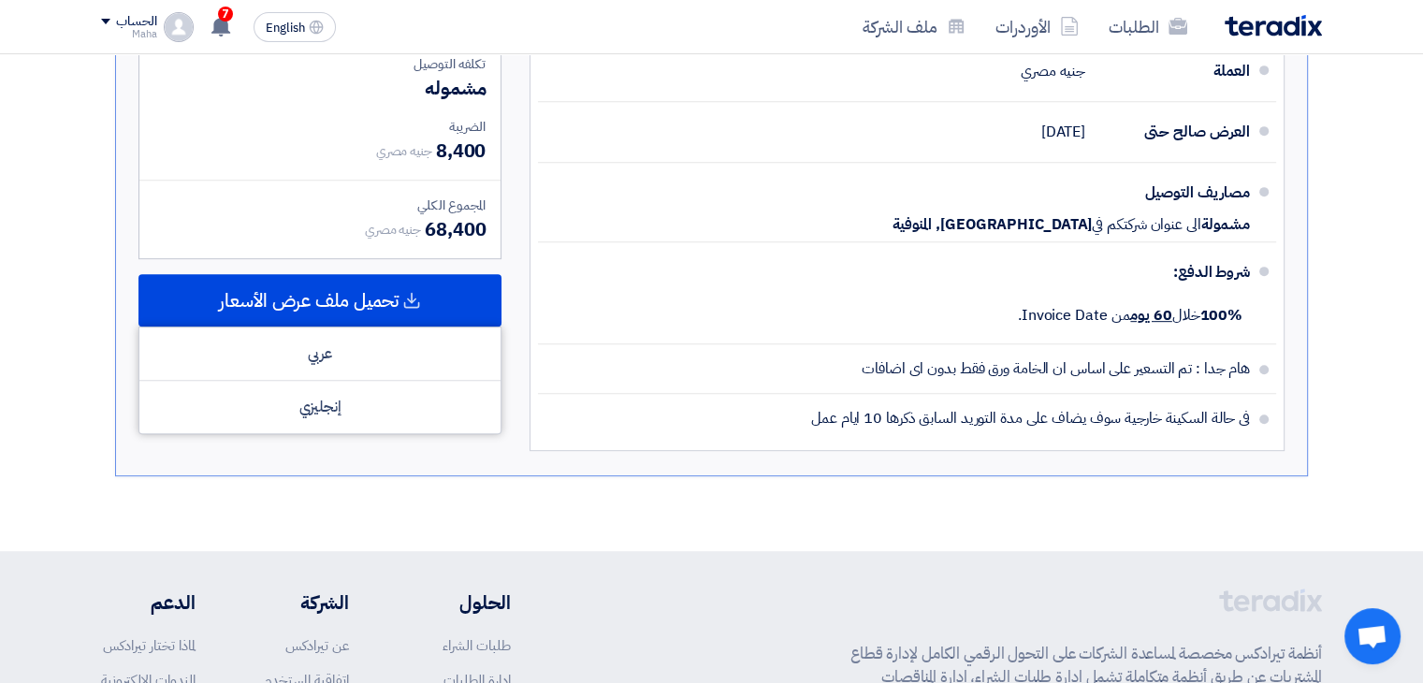
scroll to position [880, 0]
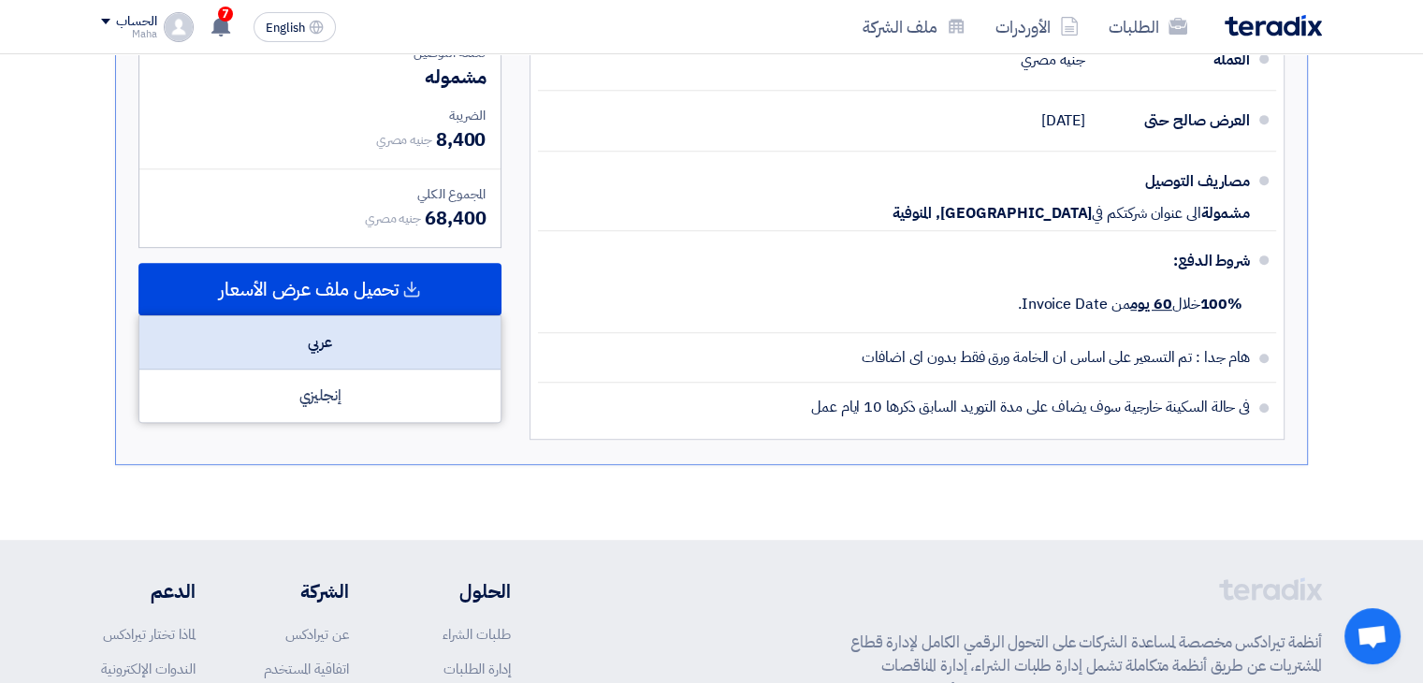
click at [394, 338] on div "عربي" at bounding box center [319, 342] width 361 height 53
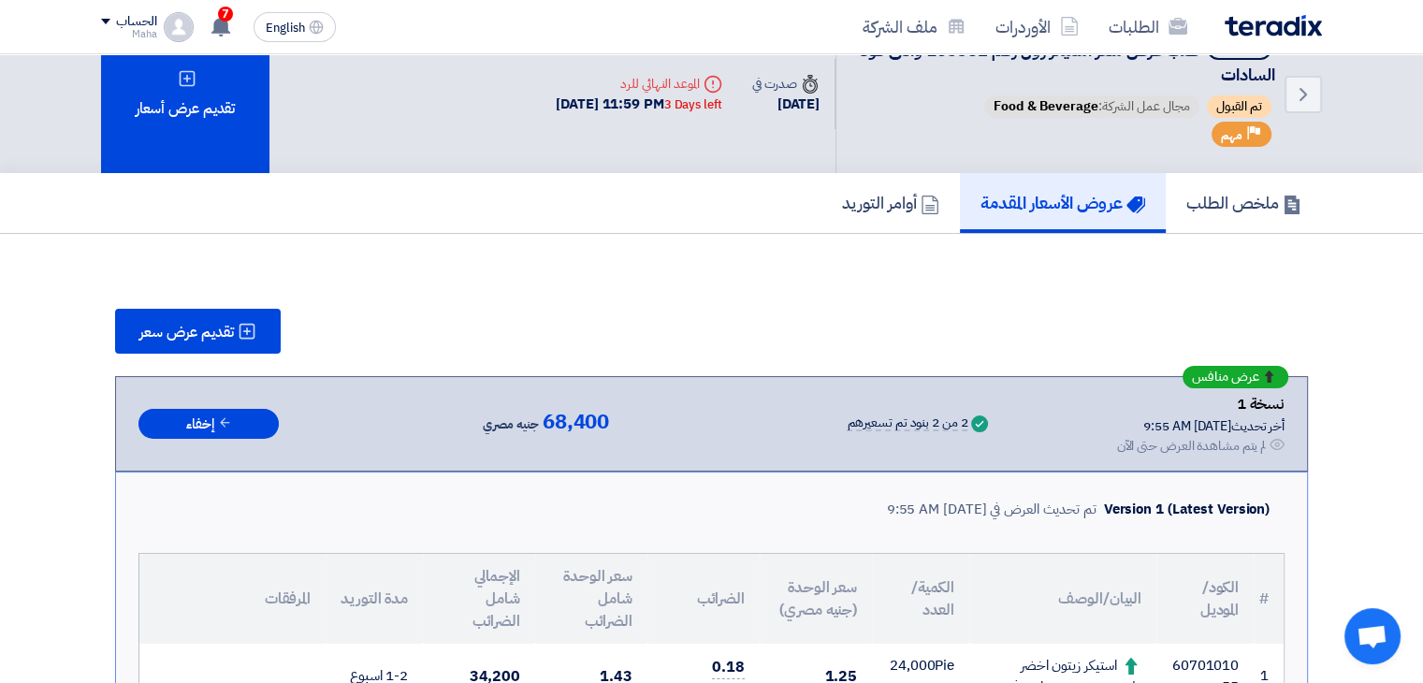
scroll to position [0, 0]
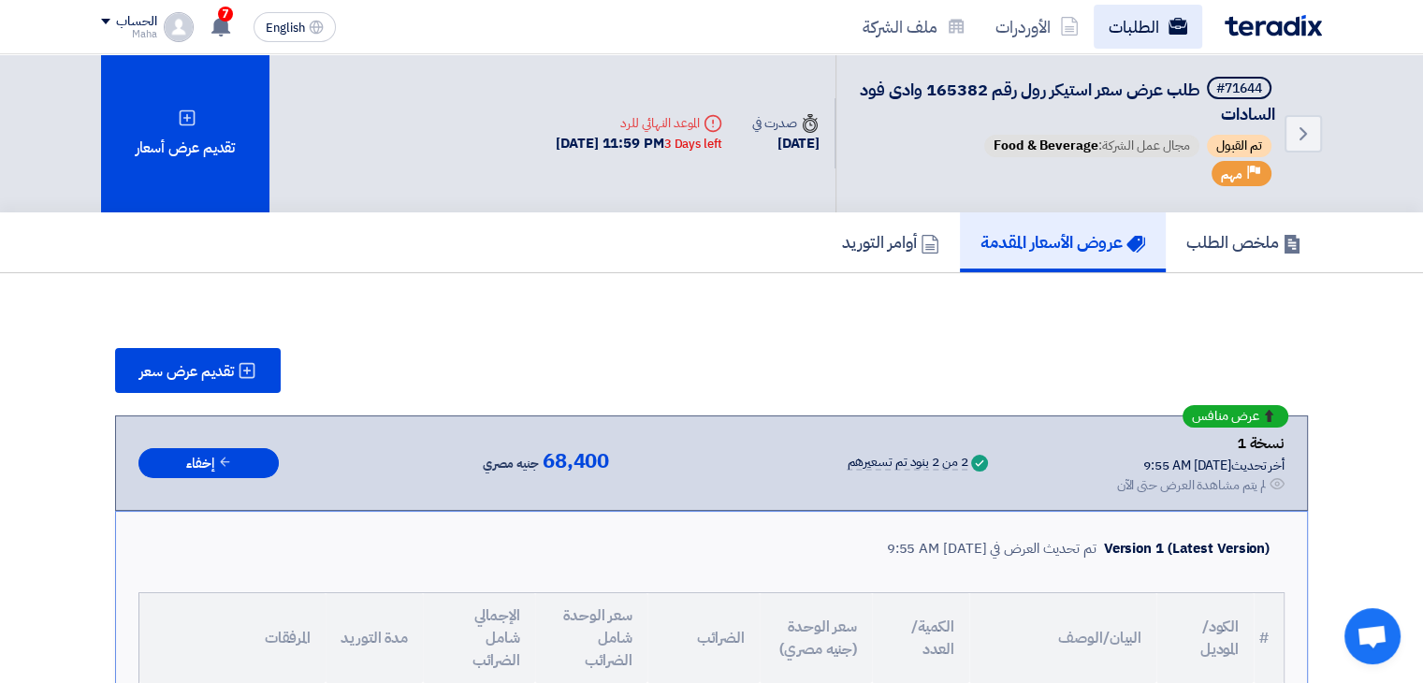
click at [1146, 11] on link "الطلبات" at bounding box center [1148, 27] width 109 height 44
